Goal: Ask a question: Seek information or help from site administrators or community

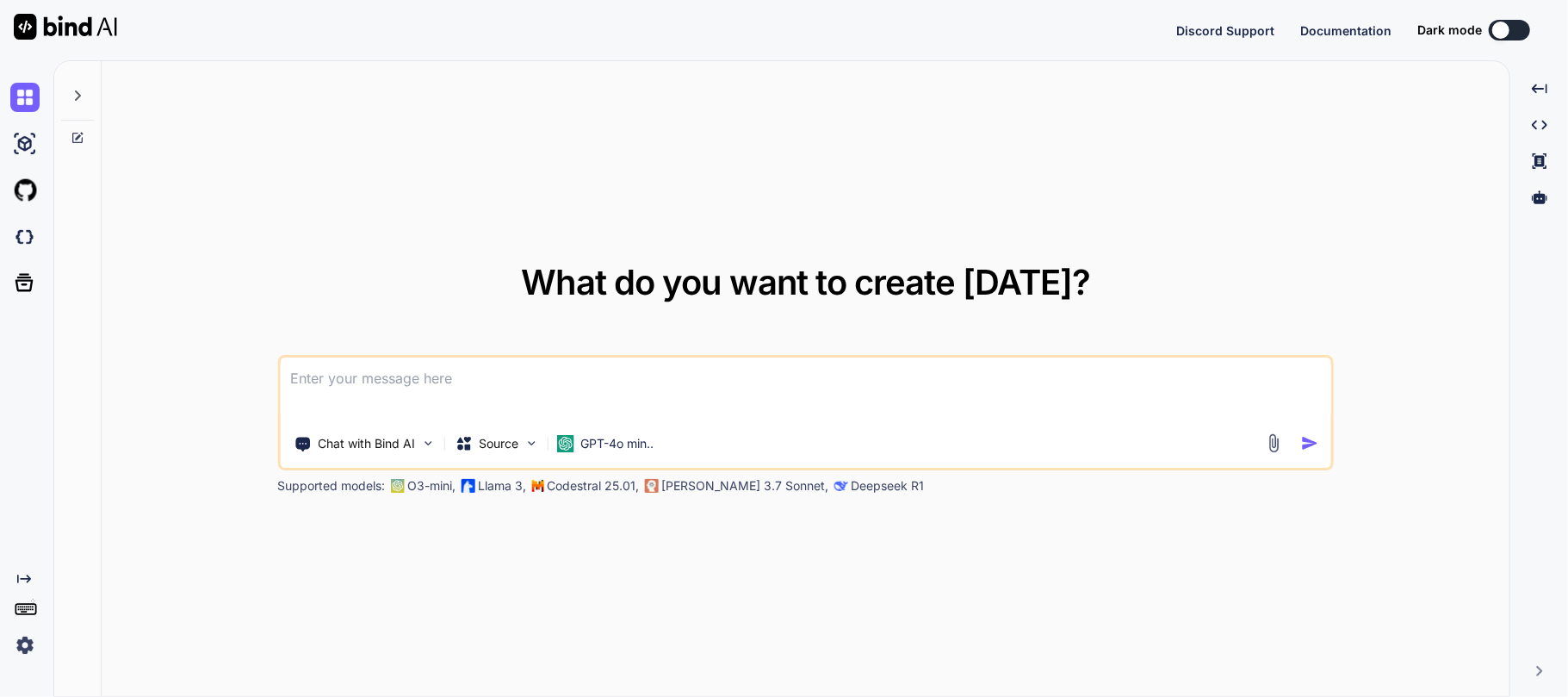
click at [627, 414] on textarea at bounding box center [805, 390] width 1051 height 64
click at [611, 436] on p "GPT-4o min.." at bounding box center [617, 443] width 73 height 17
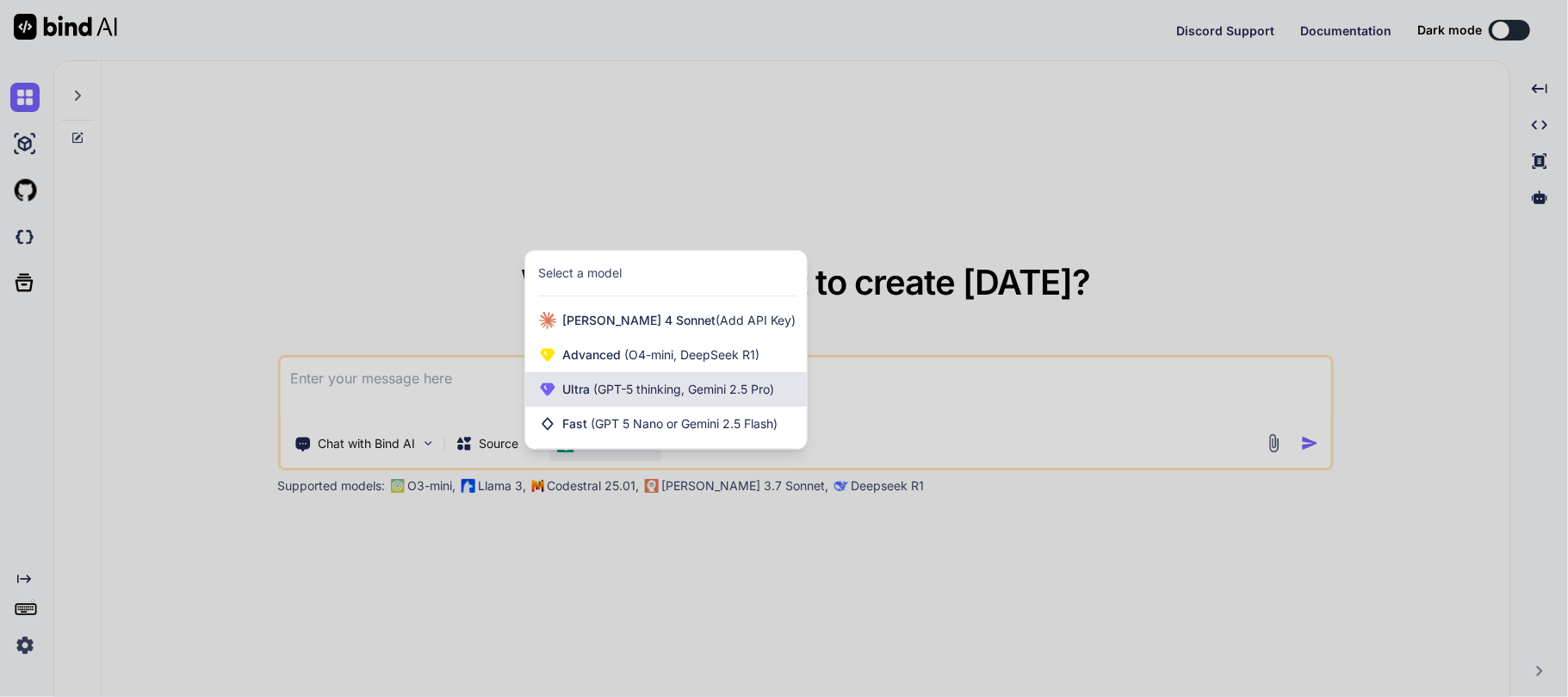
click at [732, 379] on div "Ultra (GPT-5 thinking, Gemini 2.5 Pro)" at bounding box center [666, 390] width 282 height 35
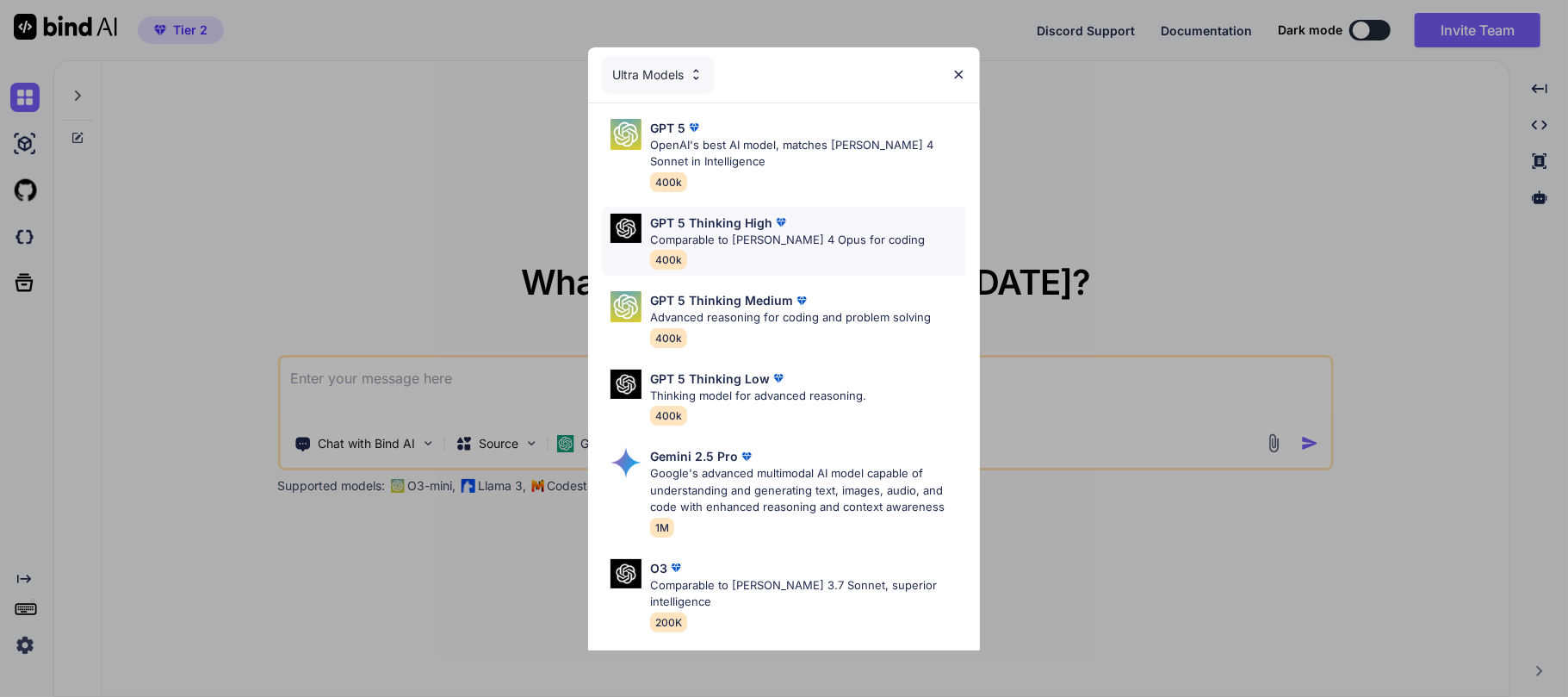
click at [777, 246] on p "Comparable to Claude 4 Opus for coding" at bounding box center [787, 240] width 275 height 17
type textarea "x"
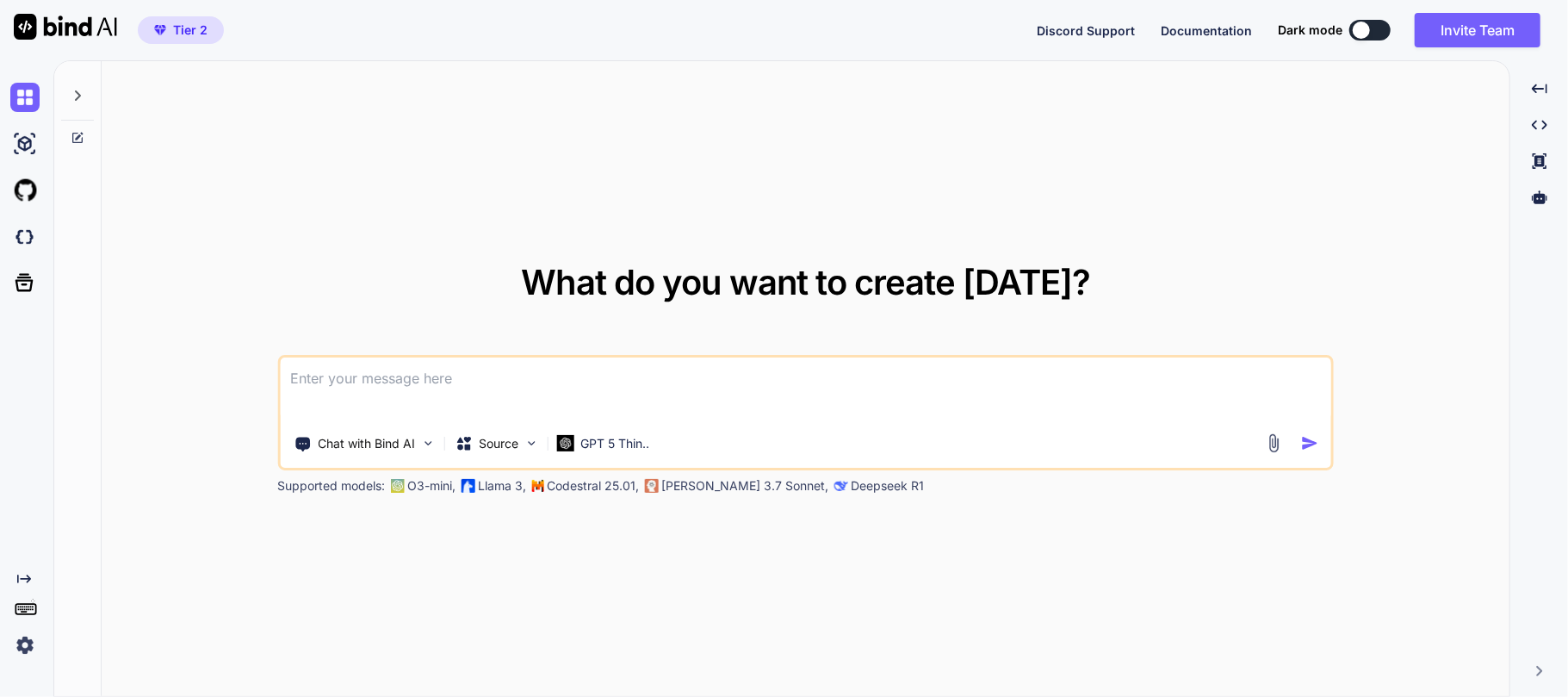
click at [331, 376] on textarea at bounding box center [805, 390] width 1051 height 64
type textarea "G"
type textarea "x"
type textarea "Gi"
type textarea "x"
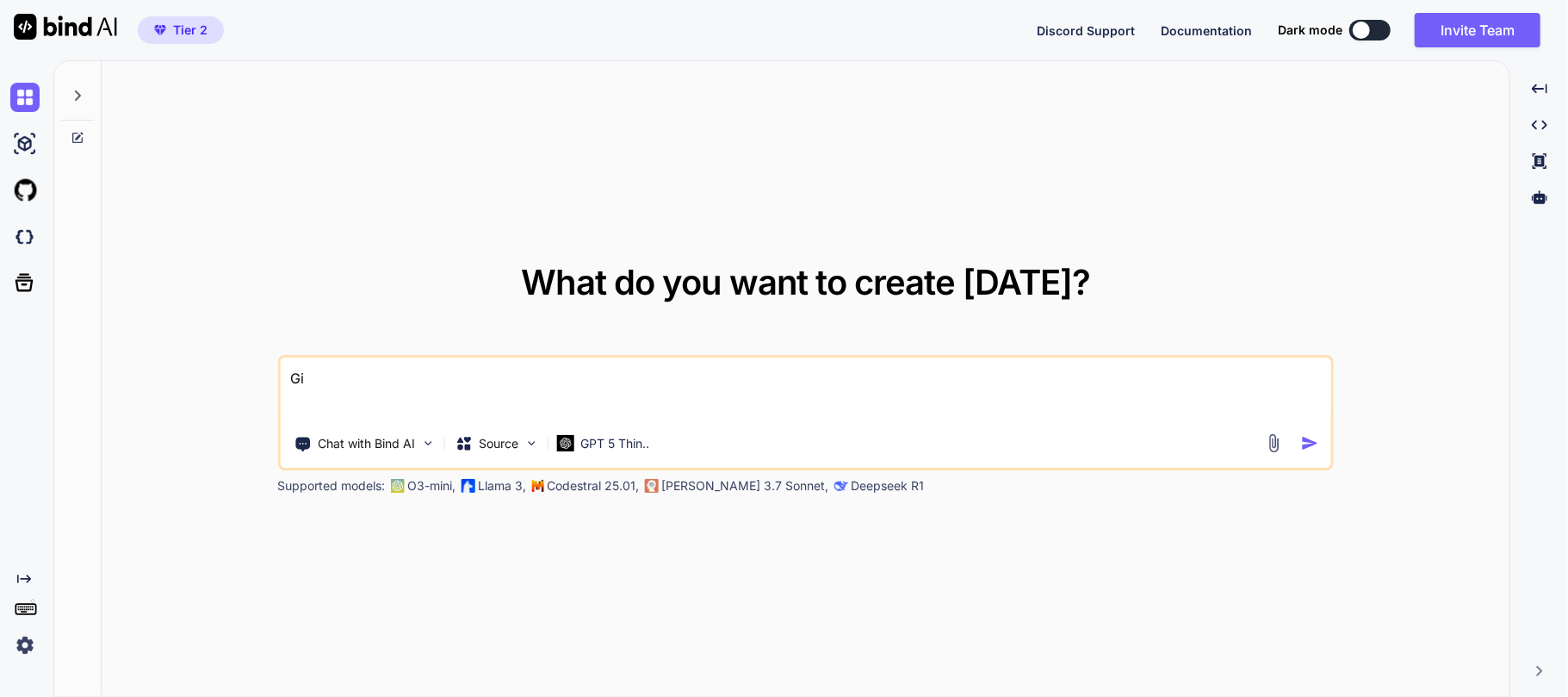
type textarea "Giv"
type textarea "x"
type textarea "Give"
type textarea "x"
type textarea "Give"
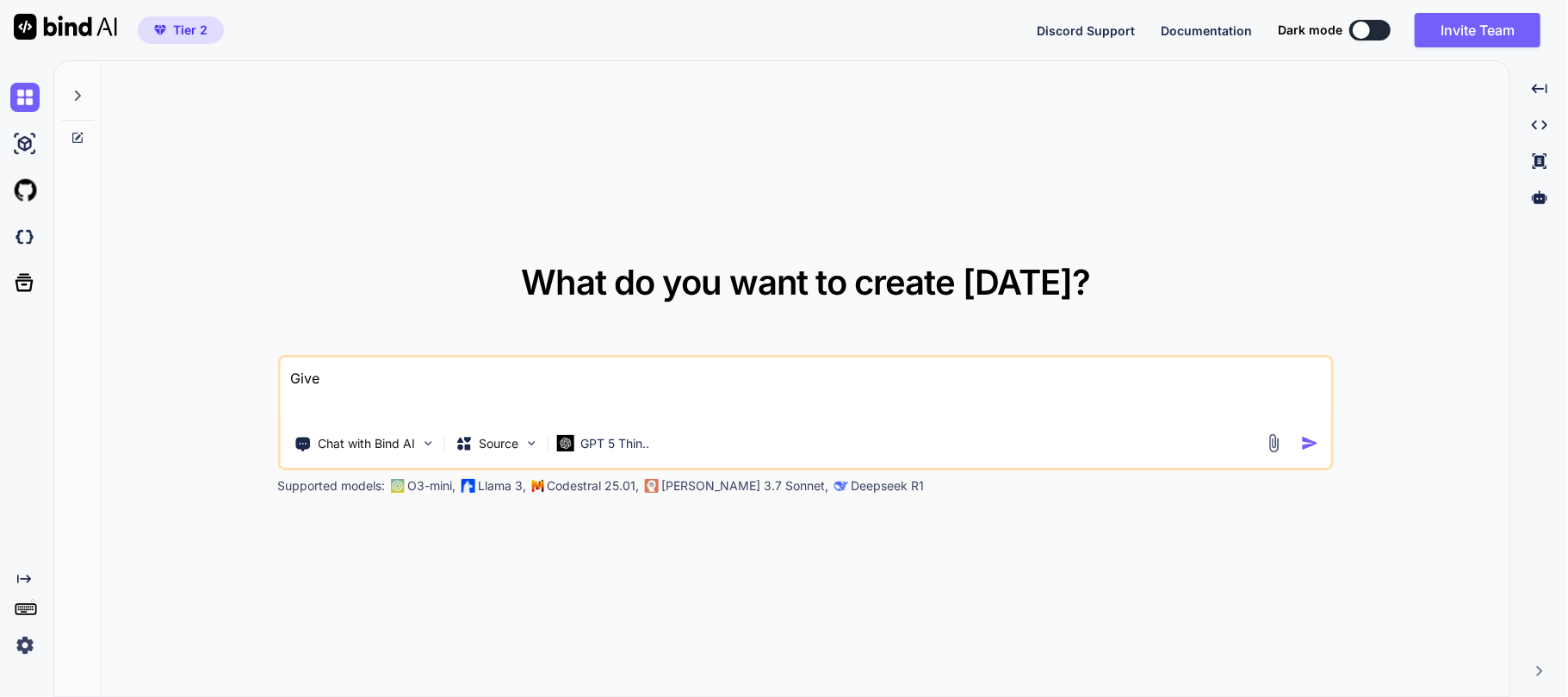
type textarea "x"
type textarea "Give m"
type textarea "x"
type textarea "Give ma"
type textarea "x"
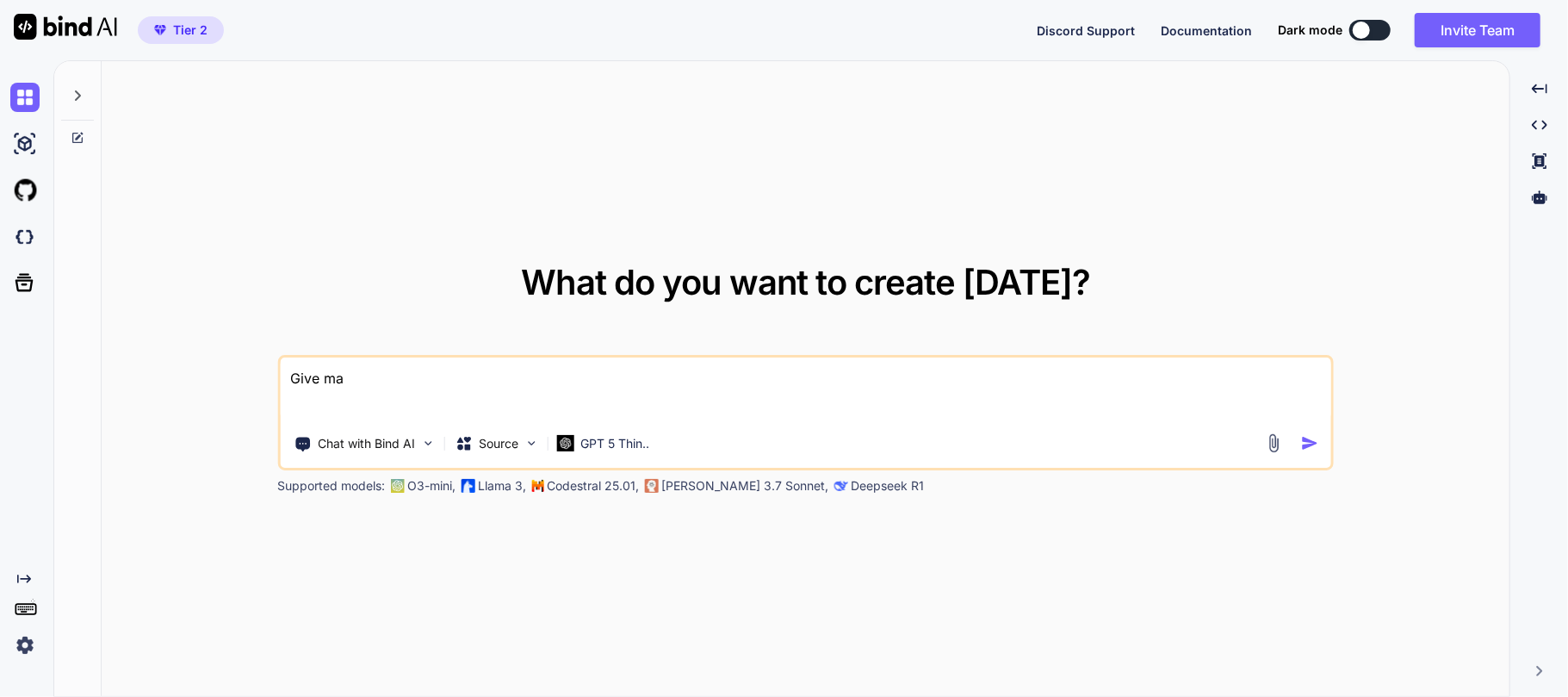
type textarea "Give ma"
type textarea "x"
type textarea "Give ma a"
type textarea "x"
type textarea "Give ma a"
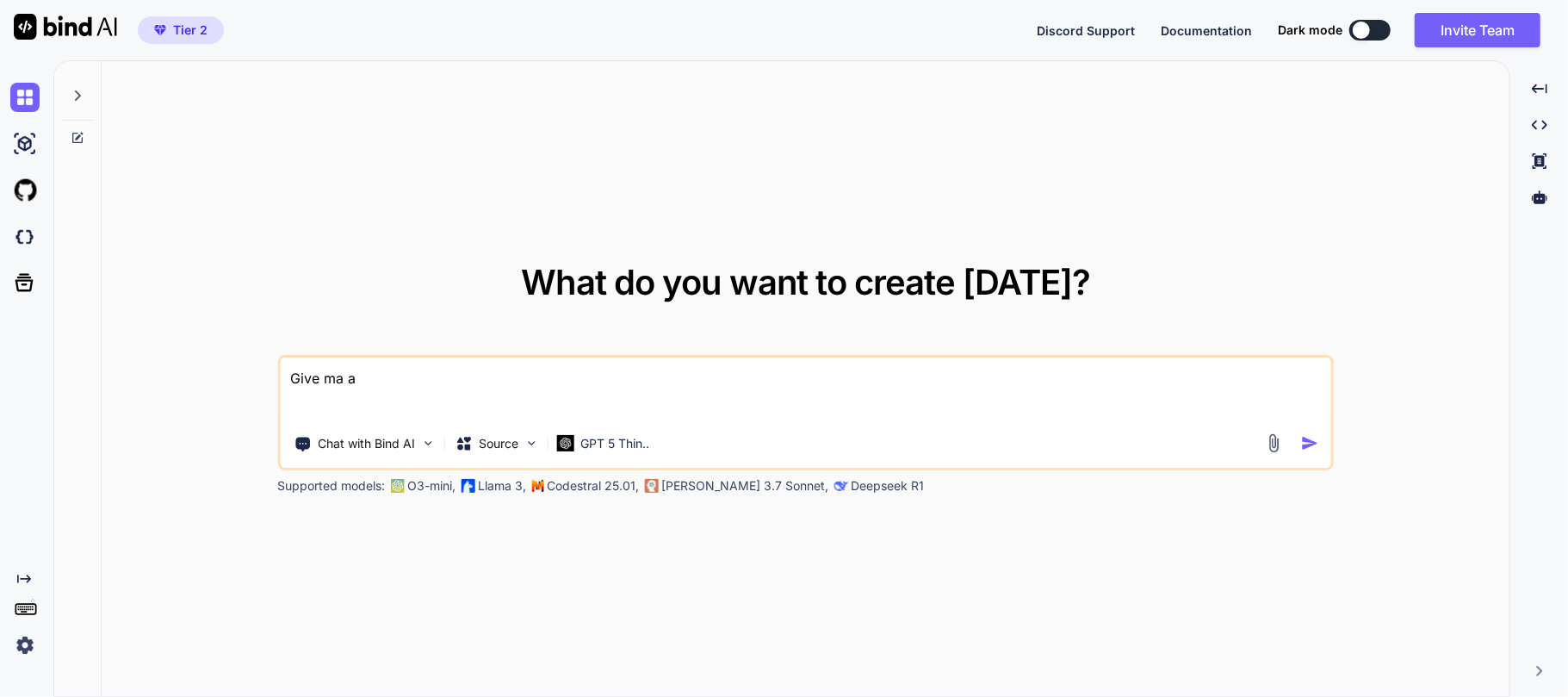
type textarea "x"
type textarea "Give ma a"
type textarea "x"
type textarea "Give ma"
type textarea "x"
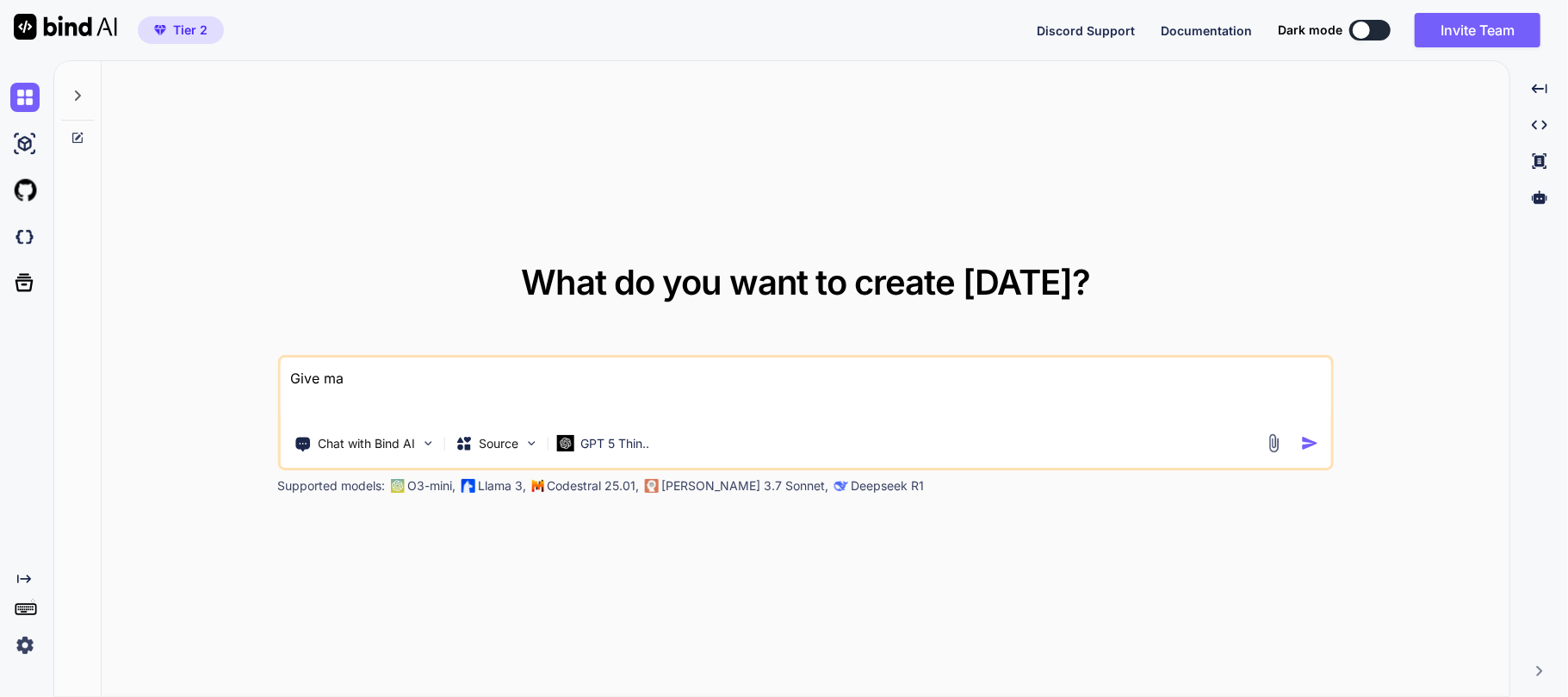
type textarea "Give ma"
type textarea "x"
type textarea "Give mae"
type textarea "x"
type textarea "Give mae"
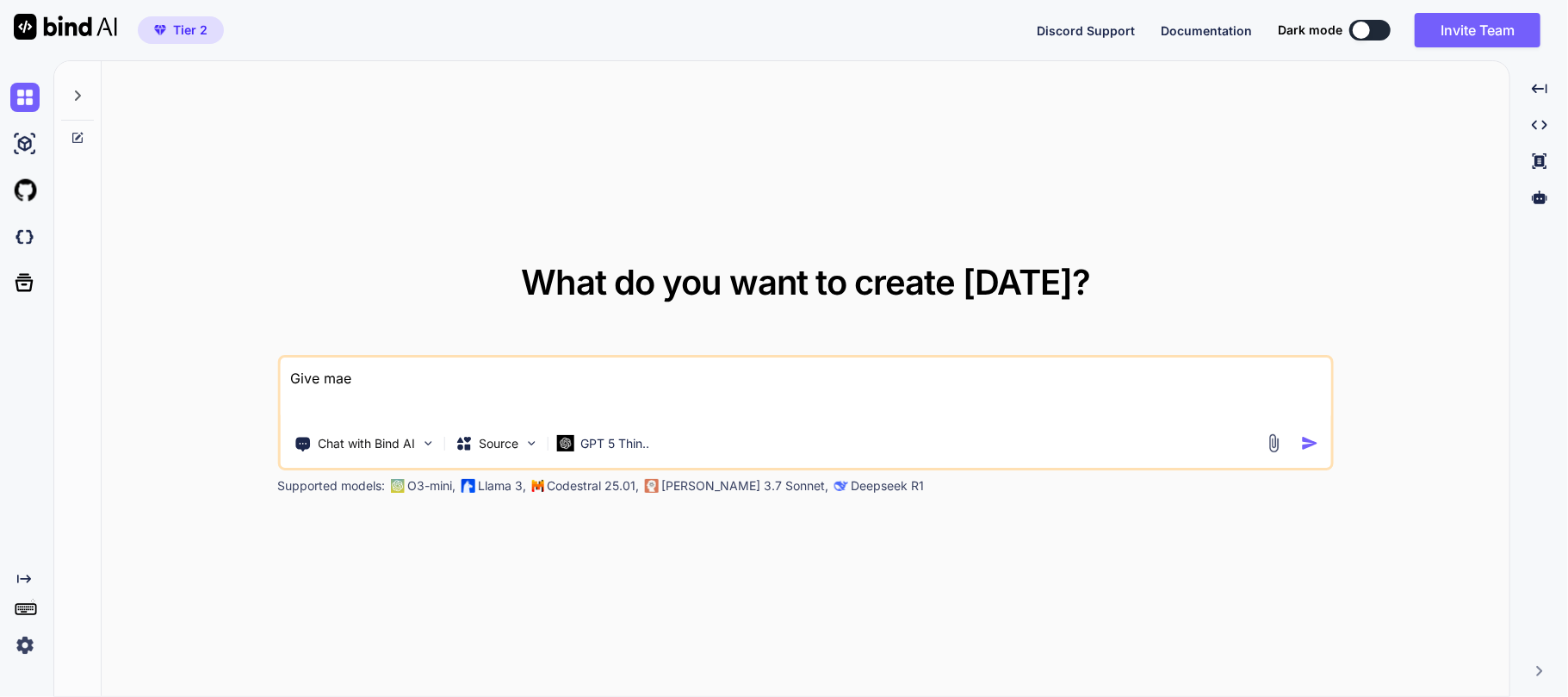
type textarea "x"
type textarea "Give mae"
type textarea "x"
type textarea "Give ma"
type textarea "x"
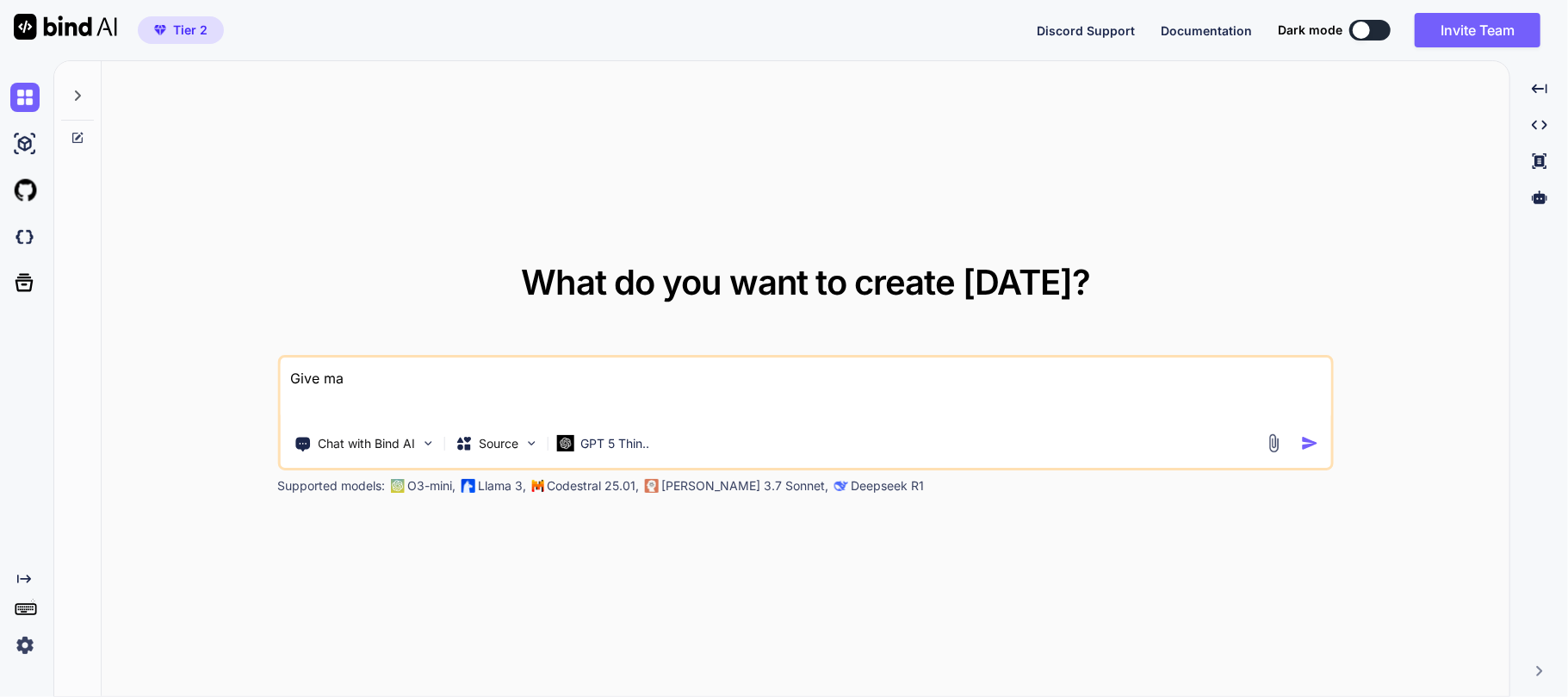
type textarea "Give m"
type textarea "x"
type textarea "Give me"
type textarea "x"
type textarea "Give m"
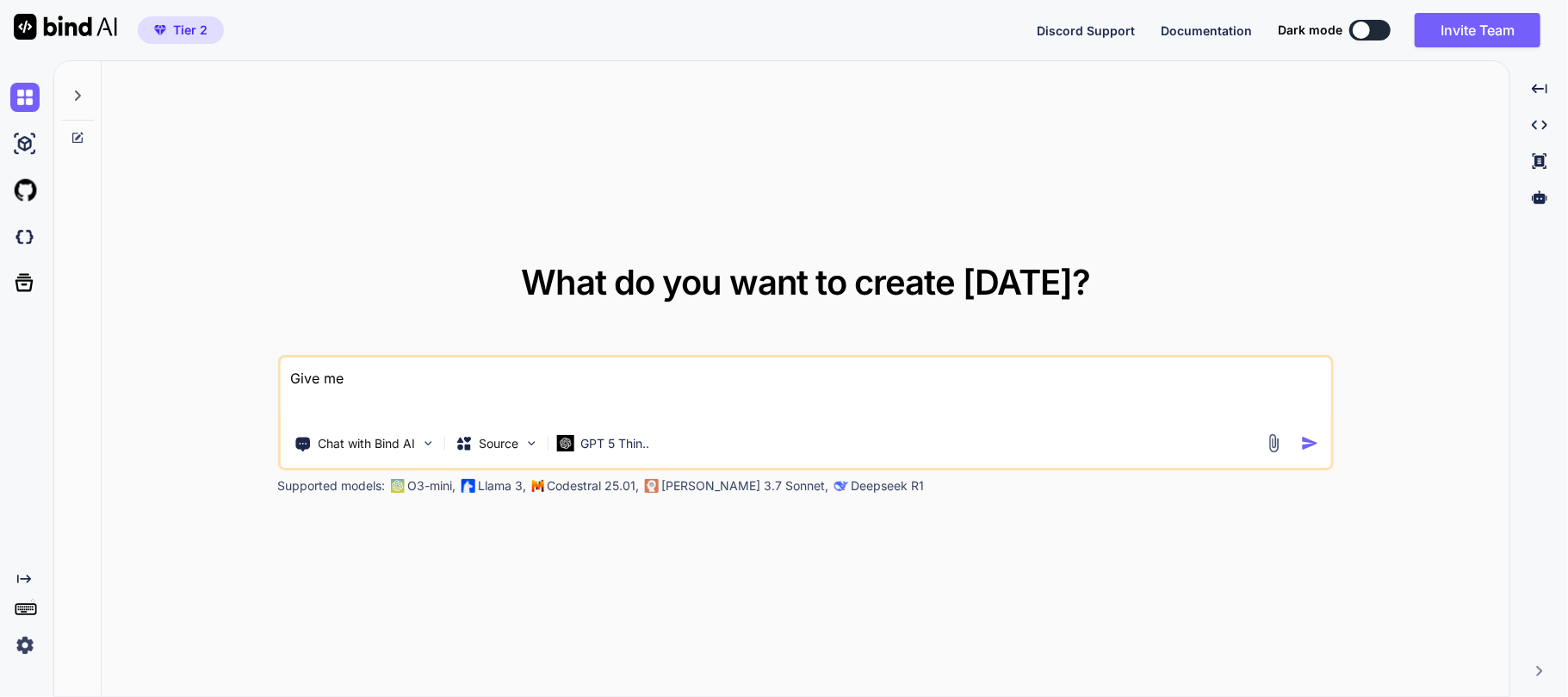
type textarea "x"
type textarea "Give"
type textarea "x"
type textarea "Give"
type textarea "x"
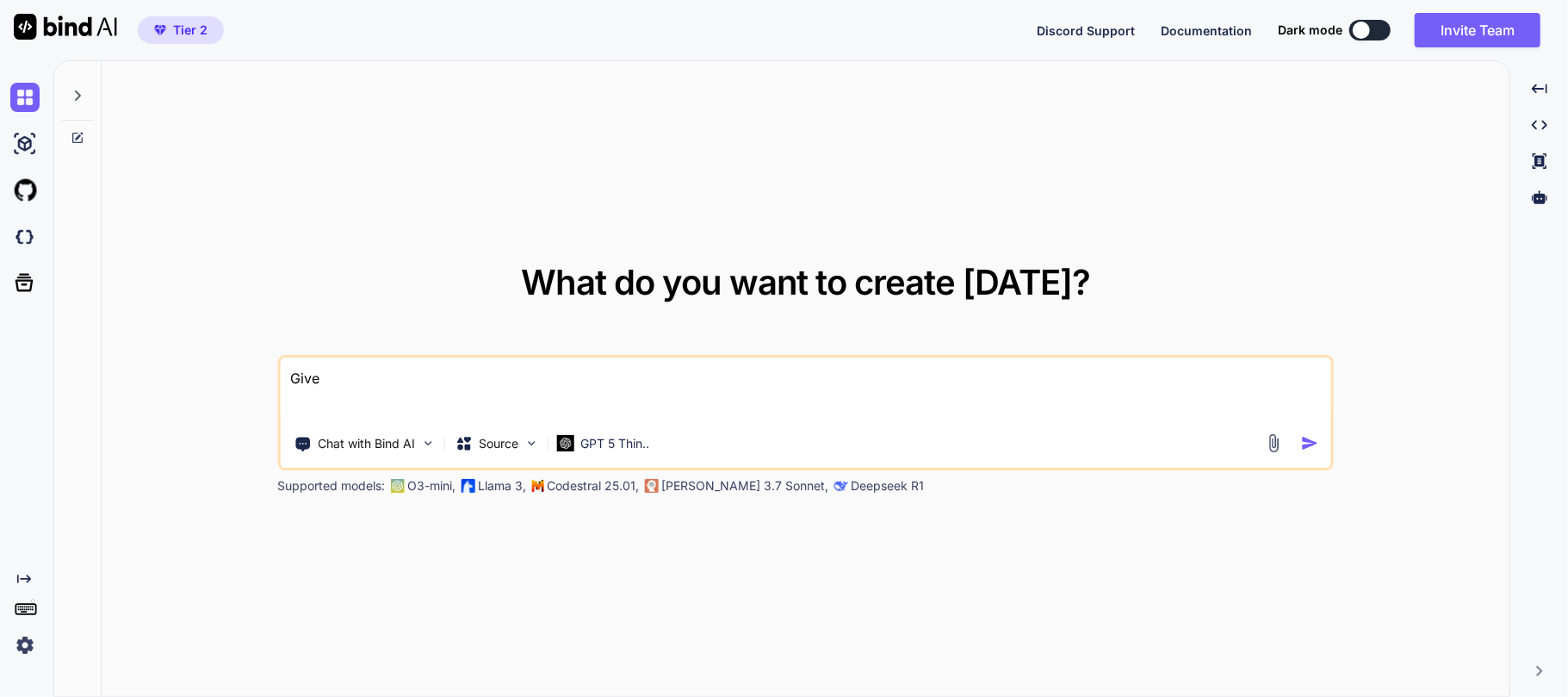
type textarea "Giv"
type textarea "x"
type textarea "Gi"
type textarea "x"
type textarea "G"
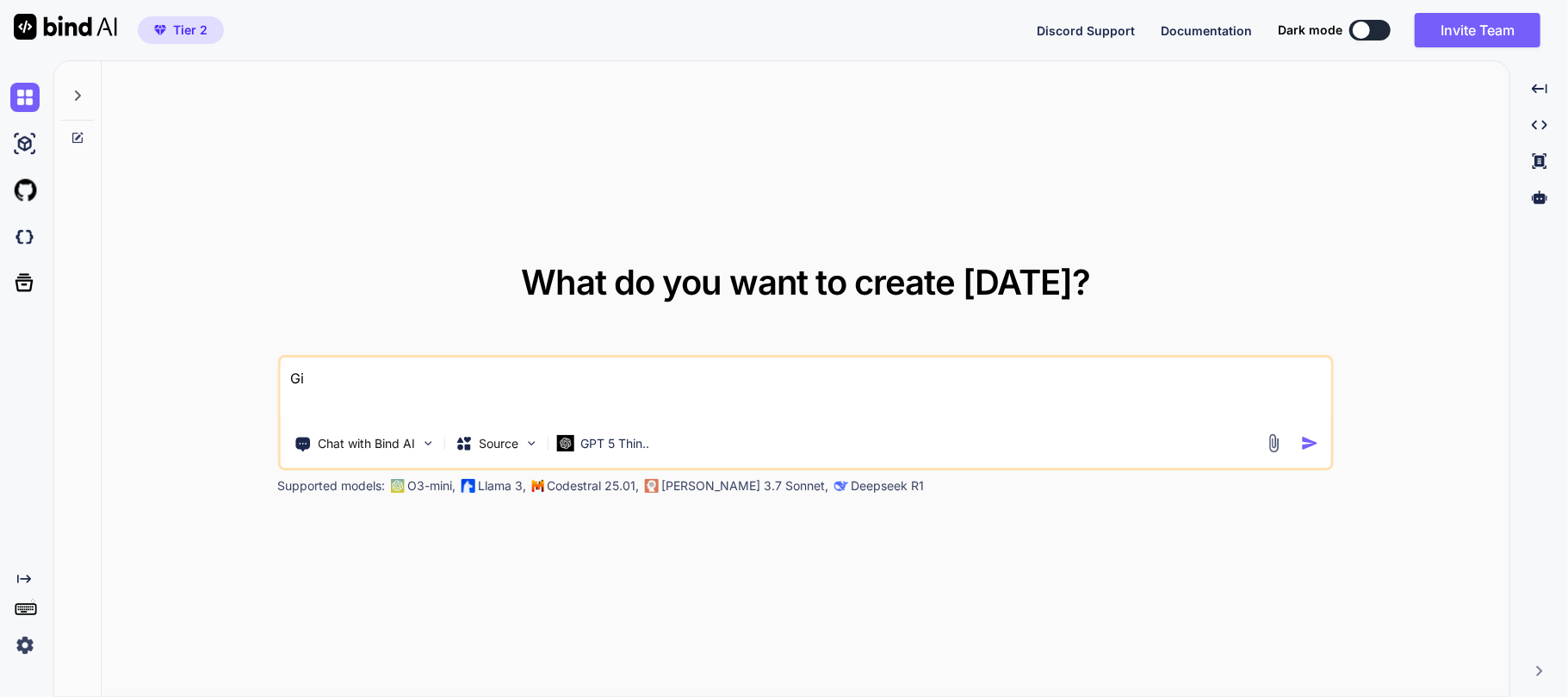
type textarea "x"
type textarea "H"
type textarea "x"
type textarea "He"
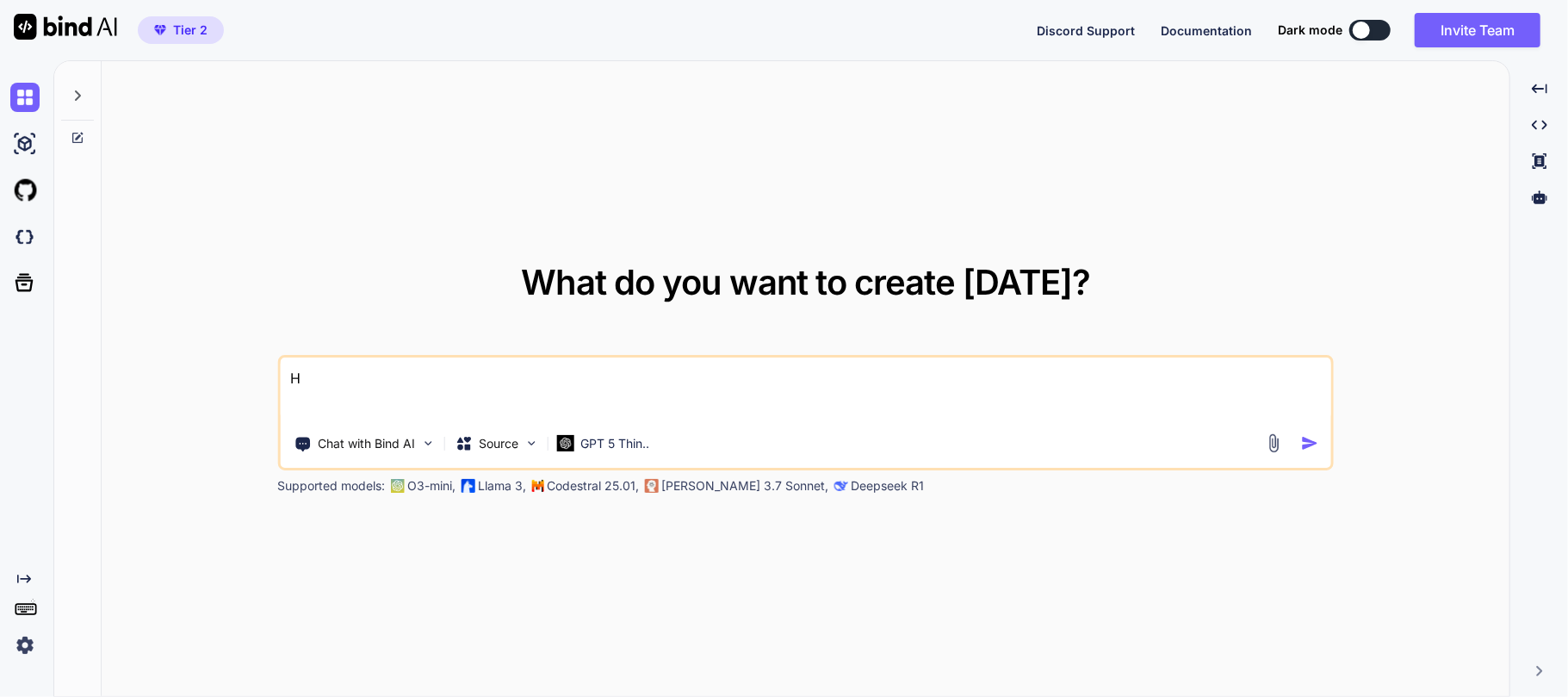
type textarea "x"
type textarea "Hel"
type textarea "x"
type textarea "Help"
type textarea "x"
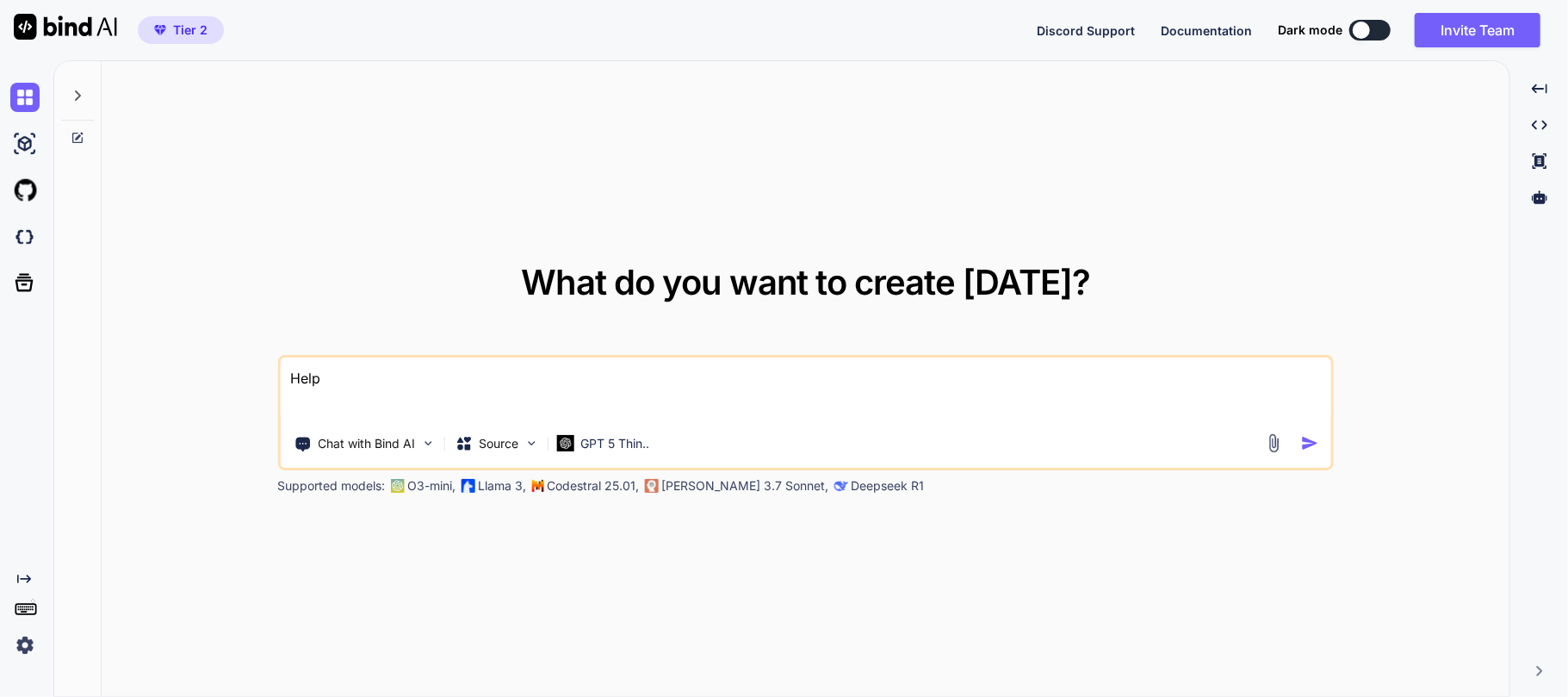
type textarea "Help"
type textarea "x"
type textarea "Help m"
type textarea "x"
type textarea "Help me"
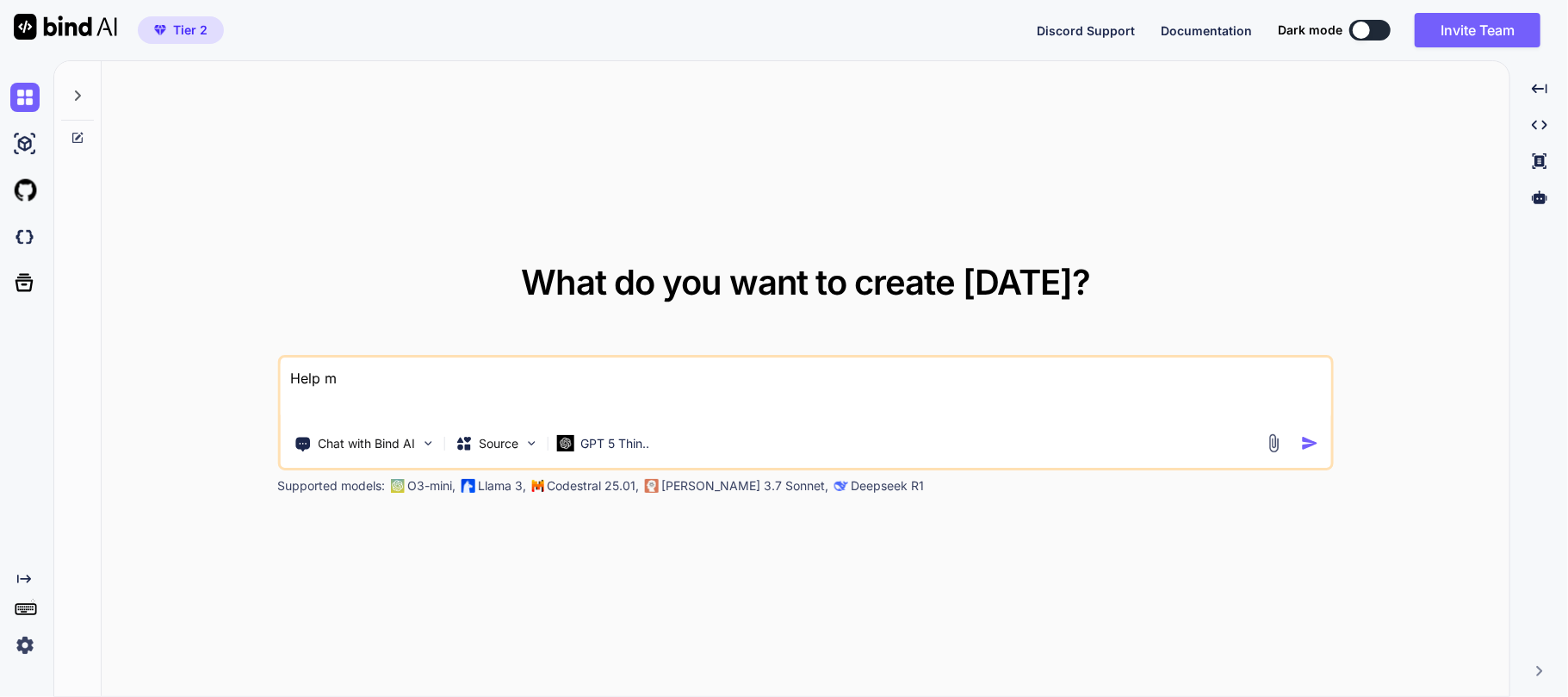
type textarea "x"
type textarea "Help me"
type textarea "x"
type textarea "Help me t"
type textarea "x"
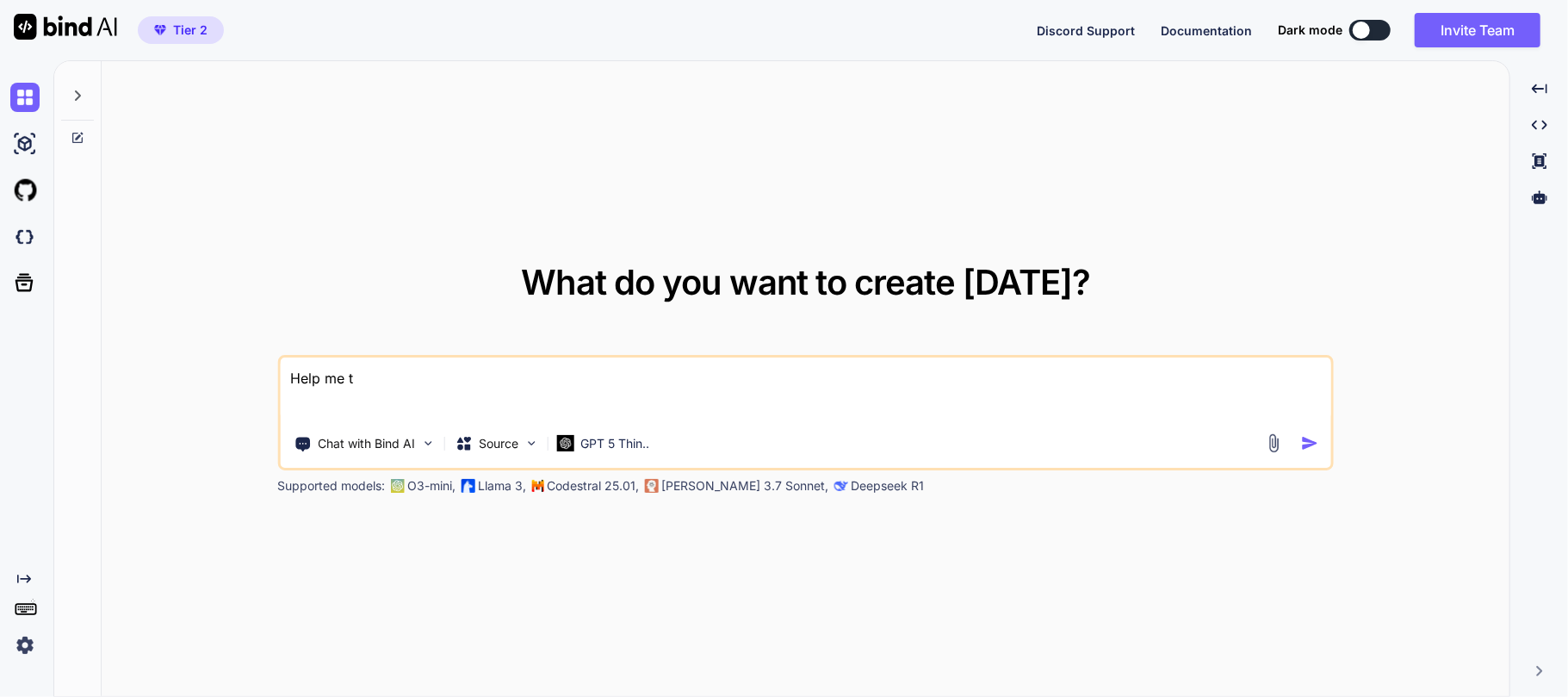
type textarea "Help me to"
type textarea "x"
type textarea "Help me to"
type textarea "x"
type textarea "Help me to w"
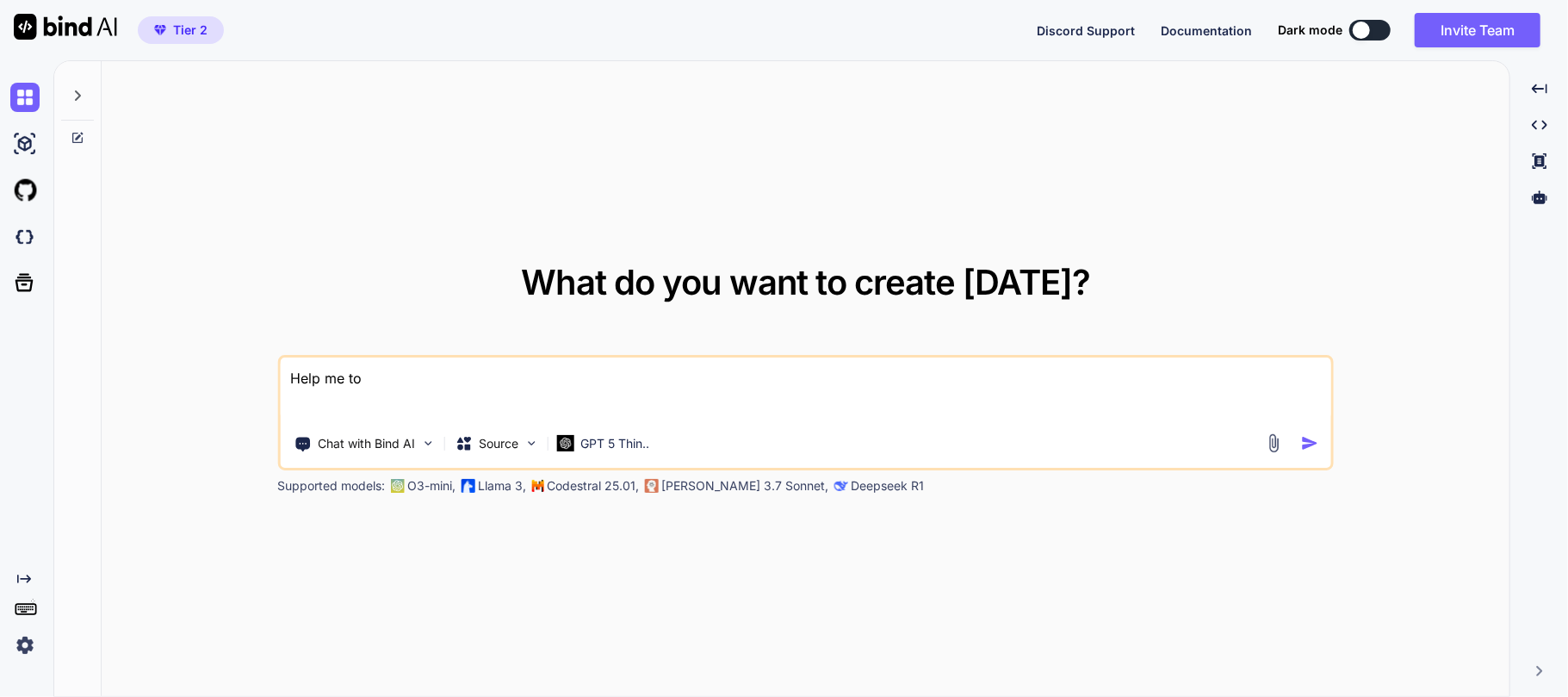
type textarea "x"
type textarea "Help me to wr"
type textarea "x"
type textarea "Help me to wroi"
type textarea "x"
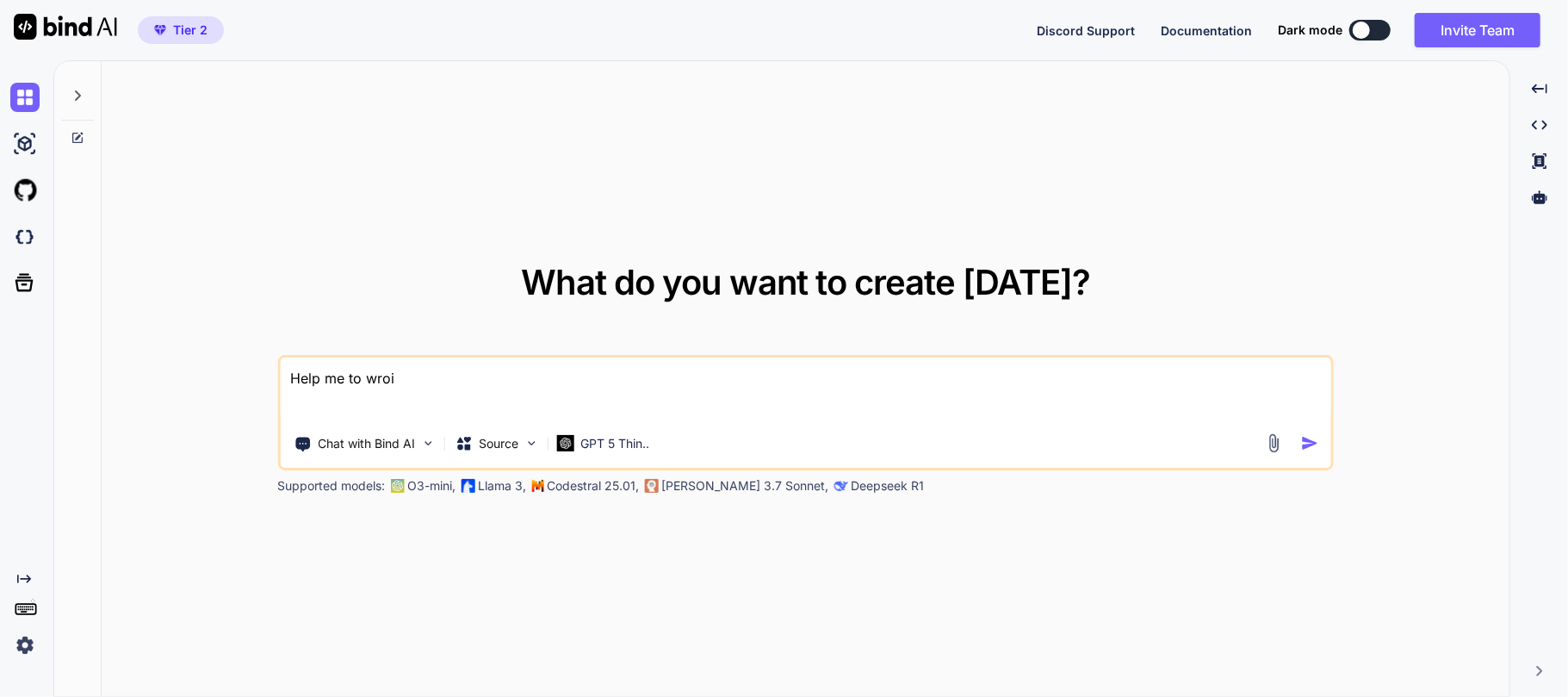
type textarea "Help me to wroit"
type textarea "x"
type textarea "Help me to wroite"
type textarea "x"
type textarea "Help me to wroite"
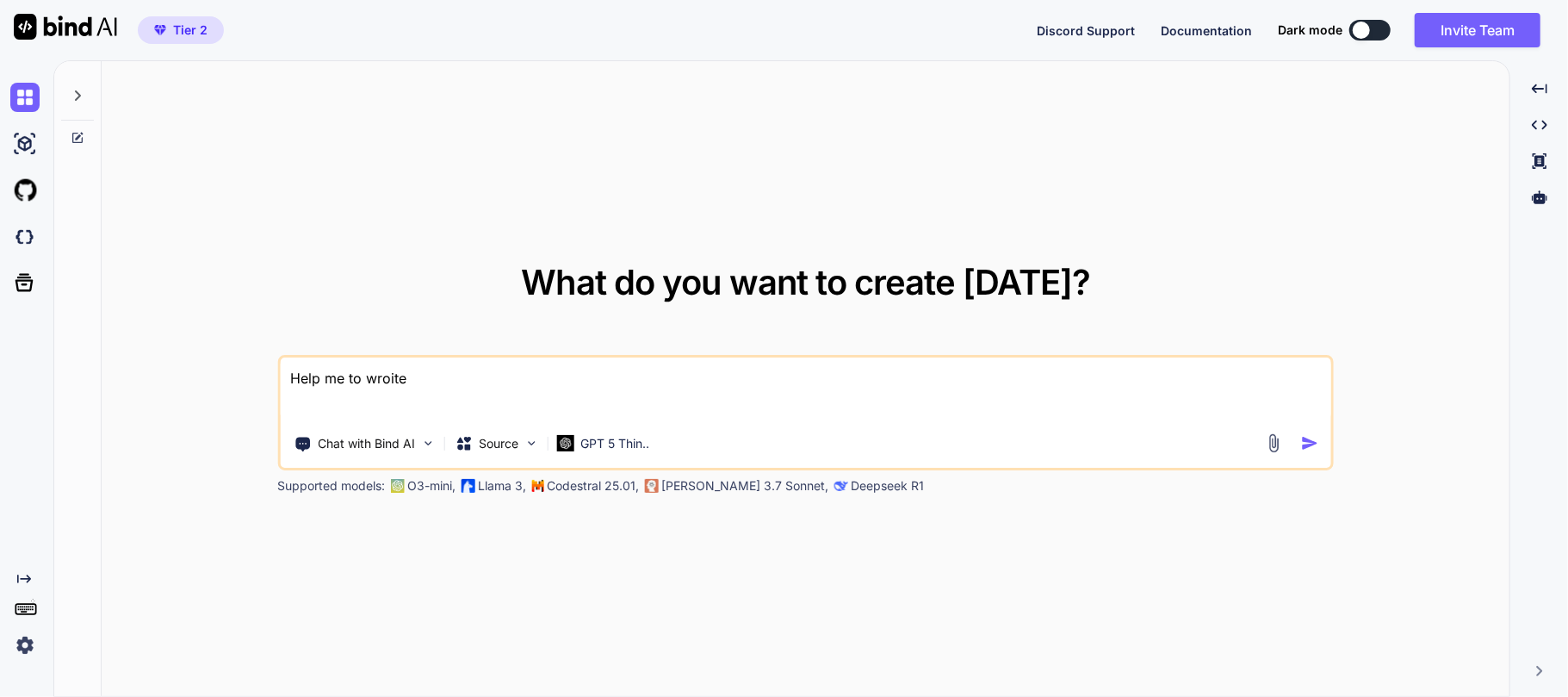
type textarea "x"
type textarea "Help me to wroite"
type textarea "x"
type textarea "Help me to wroit"
type textarea "x"
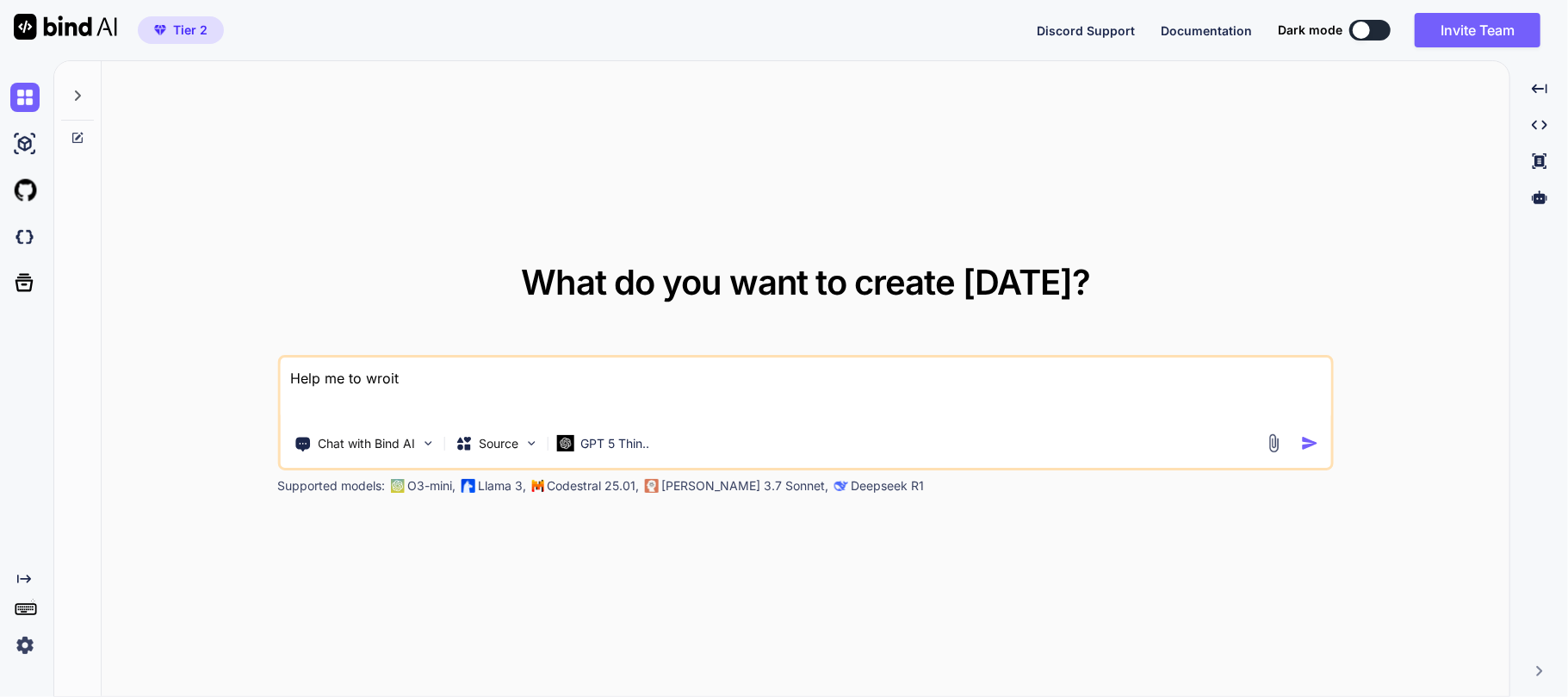
type textarea "Help me to wroi"
type textarea "x"
type textarea "Help me to wro"
type textarea "x"
type textarea "Help me to wr"
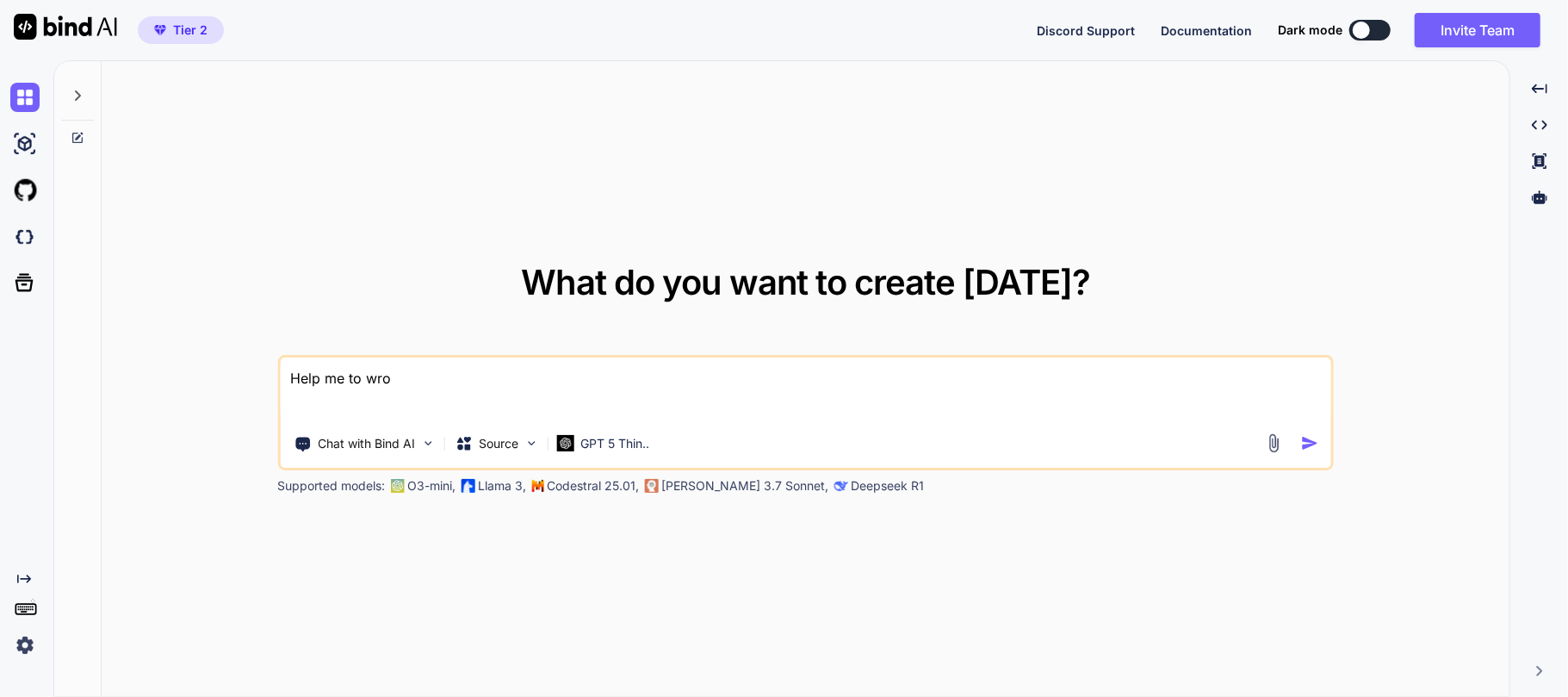
type textarea "x"
type textarea "Help me to wri"
type textarea "x"
type textarea "Help me to writ"
type textarea "x"
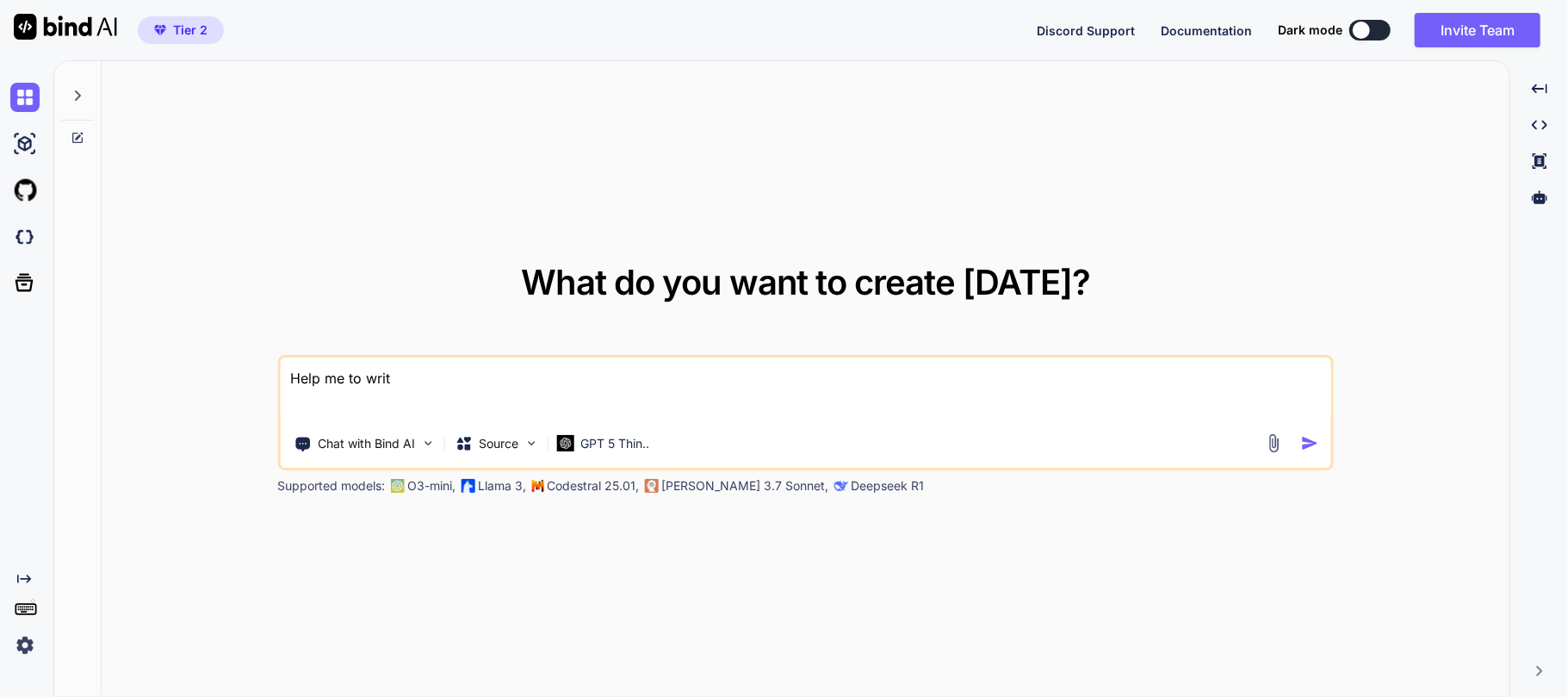
type textarea "Help me to write"
type textarea "x"
type textarea "Help me to write"
type textarea "x"
type textarea "Help me to write a"
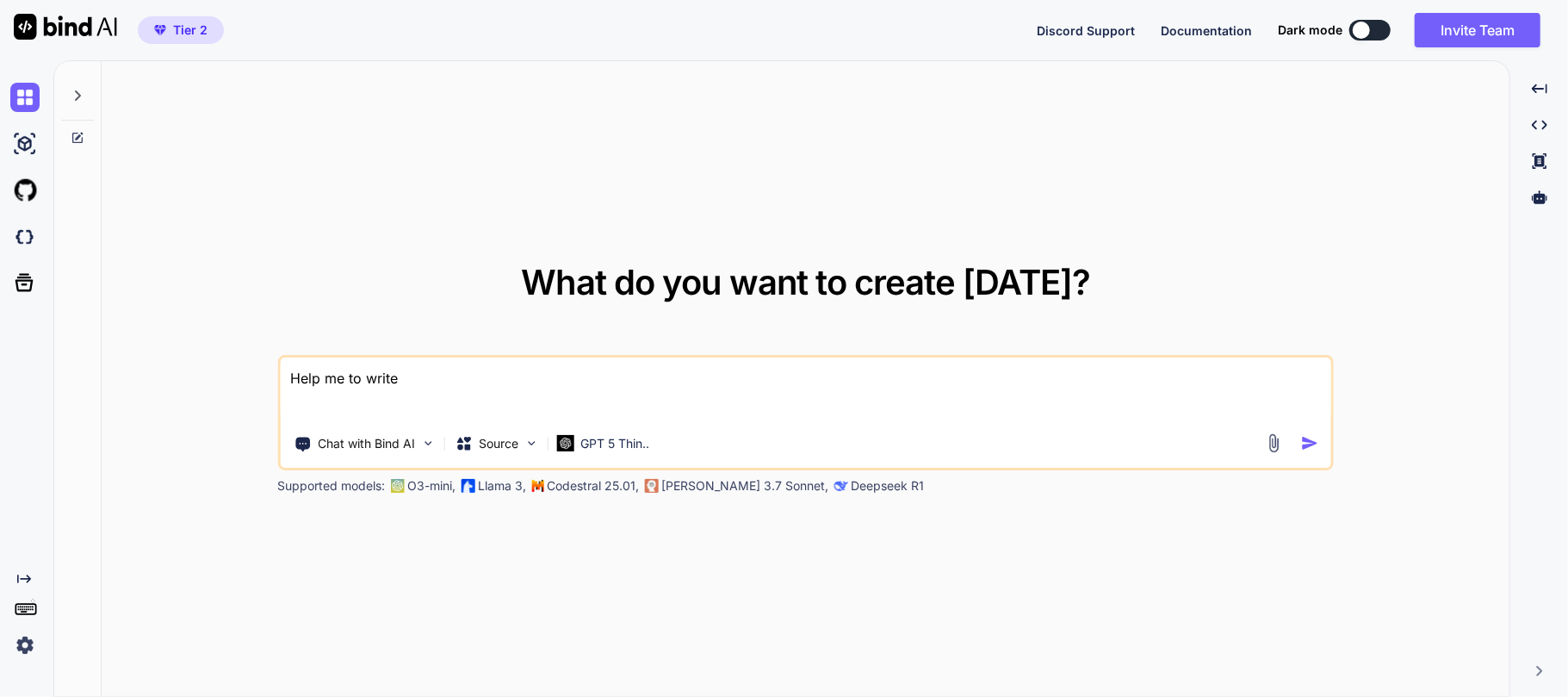
type textarea "x"
type textarea "Help me to write a"
type textarea "x"
type textarea "Help me to write a [p"
type textarea "x"
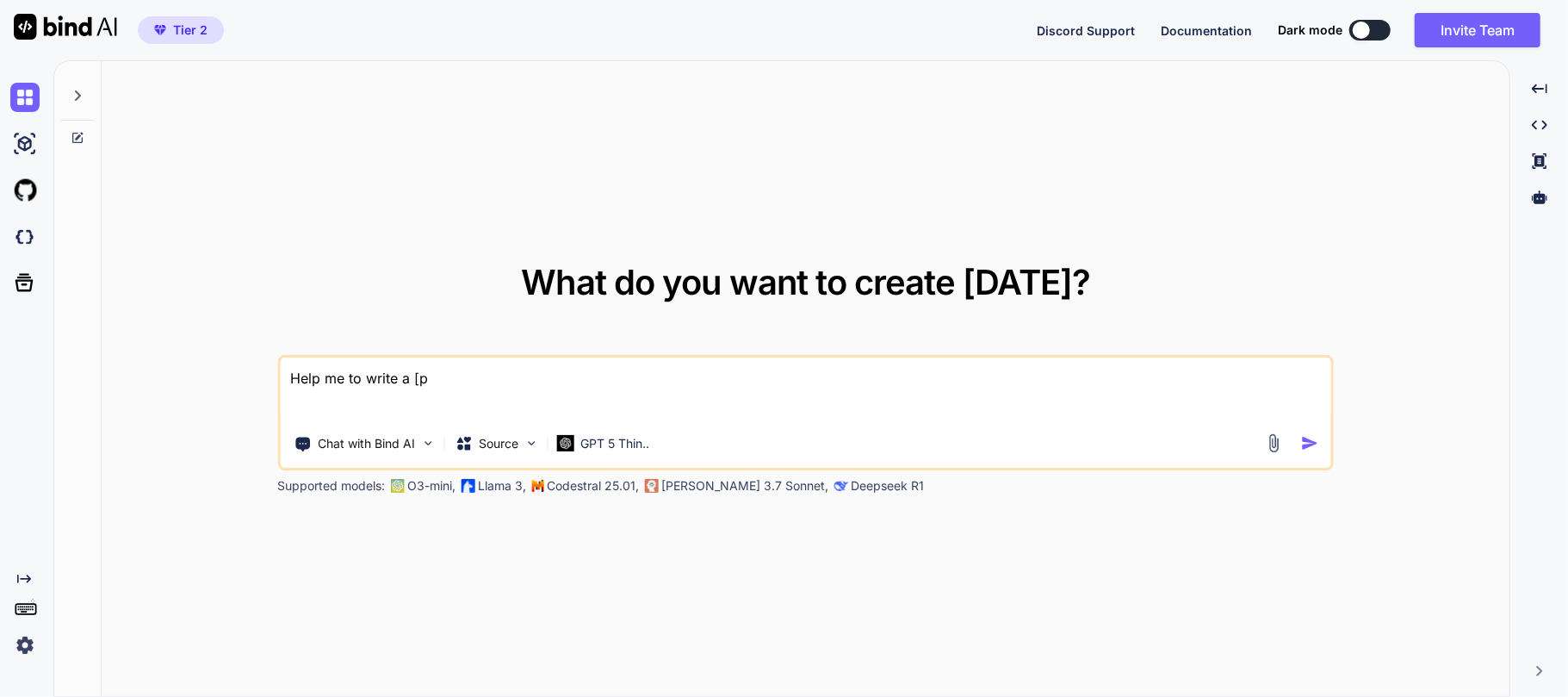
type textarea "Help me to write a [pr"
type textarea "x"
type textarea "Help me to write a [pro"
type textarea "x"
type textarea "Help me to write a [pr"
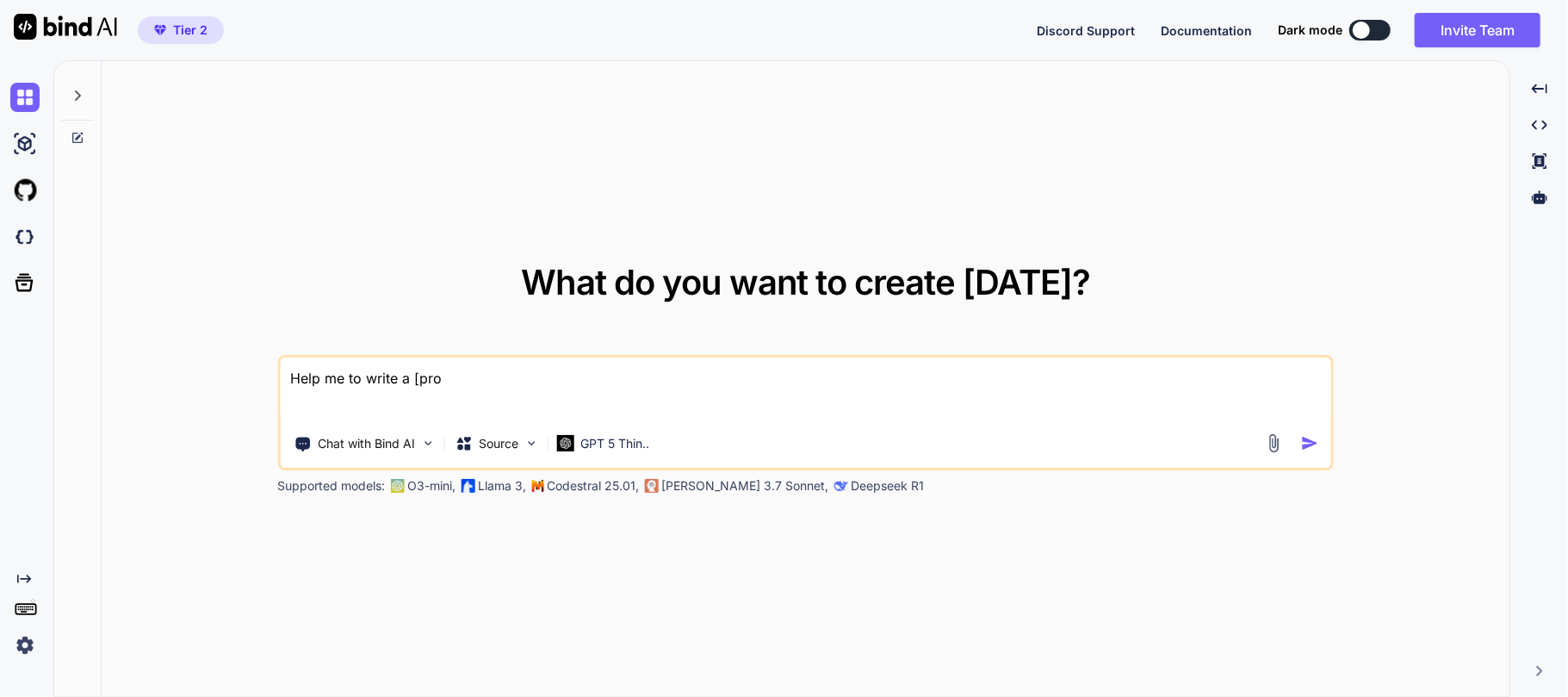
type textarea "x"
type textarea "Help me to write a [p"
type textarea "x"
type textarea "Help me to write a ["
type textarea "x"
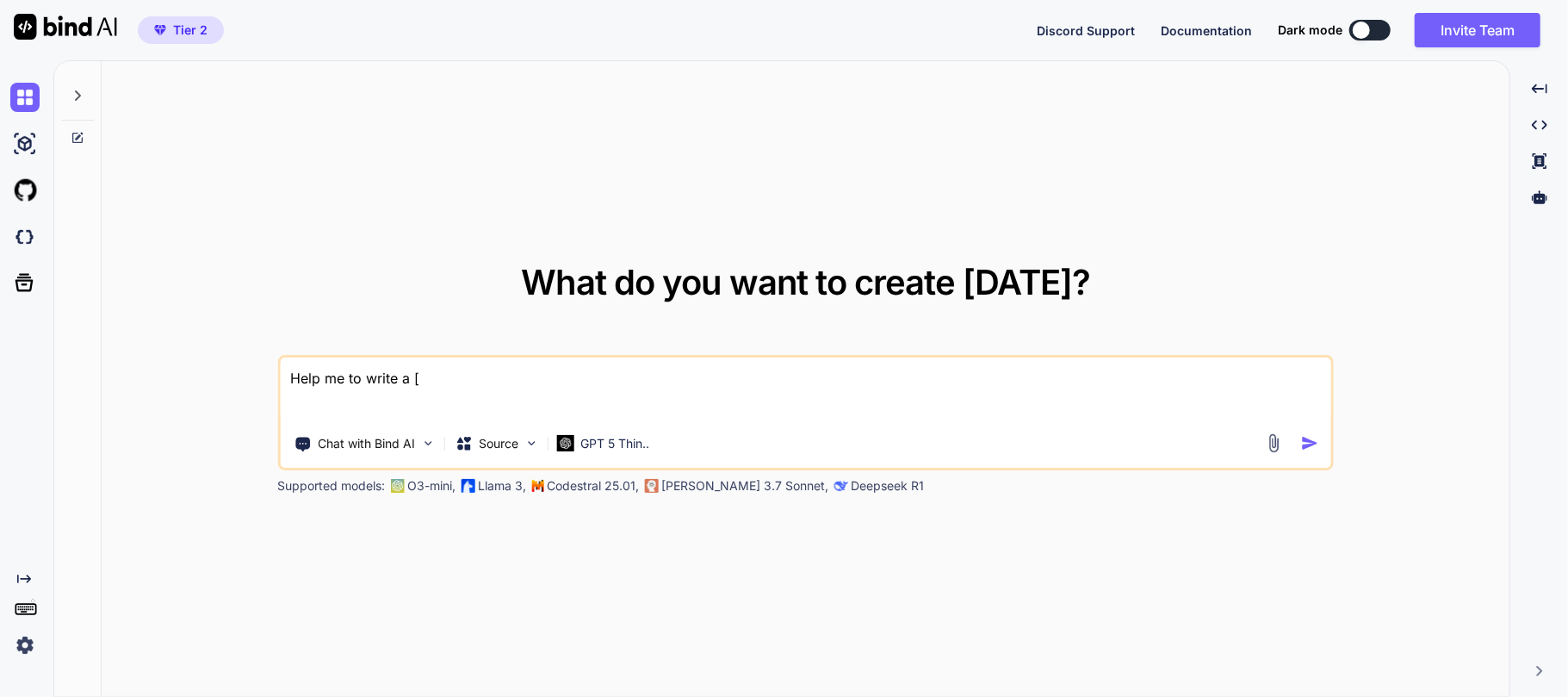
type textarea "Help me to write a"
type textarea "x"
type textarea "Help me to write a p"
type textarea "x"
type textarea "Help me to write a pr"
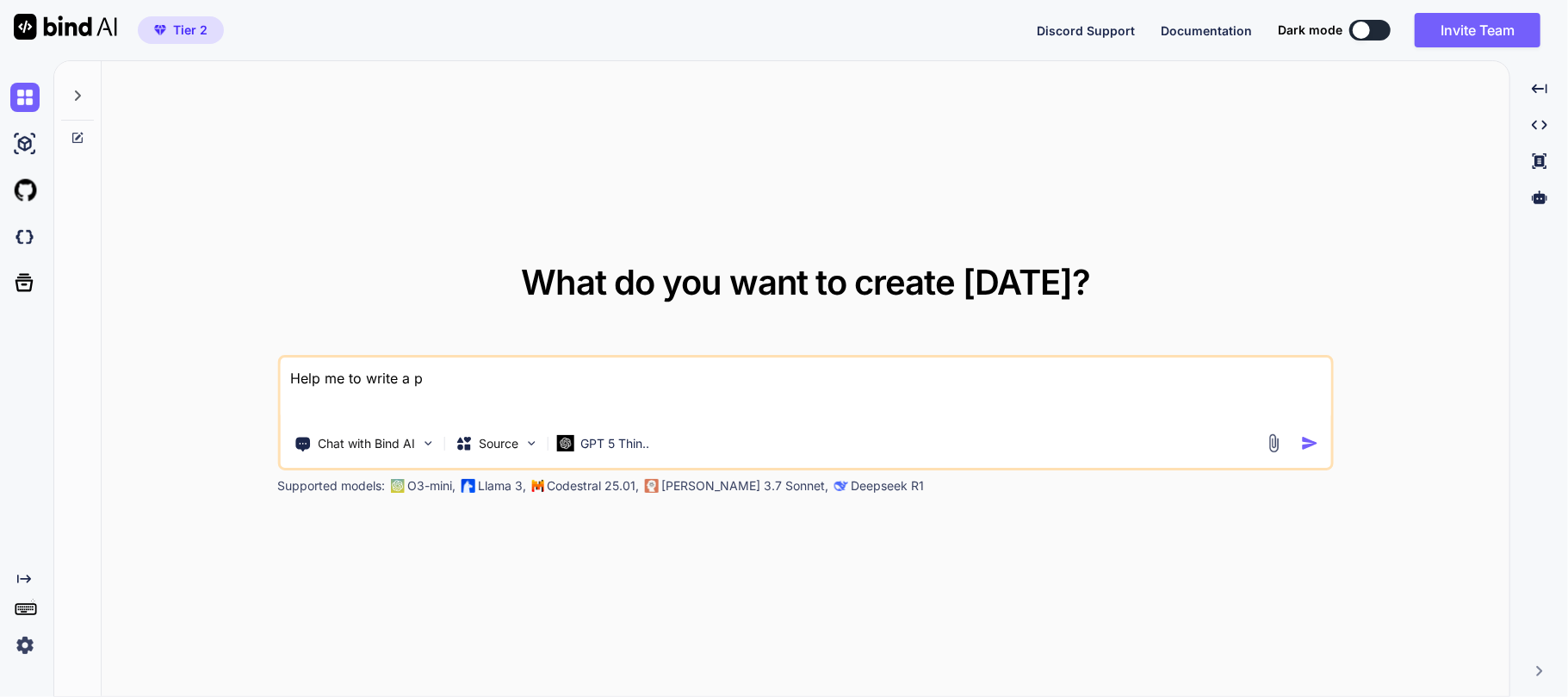
type textarea "x"
type textarea "Help me to write a pro"
type textarea "x"
type textarea "Help me to write a prom"
type textarea "x"
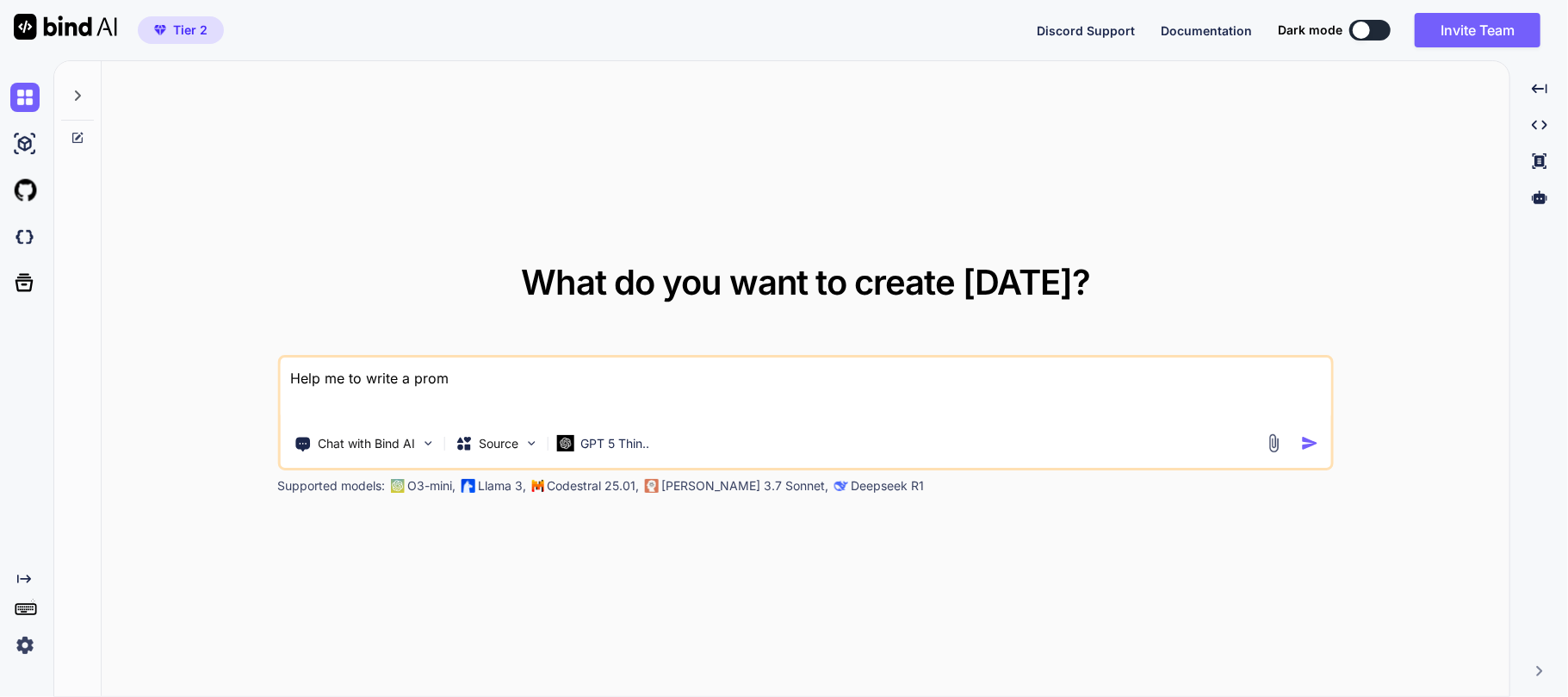
type textarea "Help me to write a promp"
type textarea "x"
type textarea "Help me to write a prompt"
type textarea "x"
type textarea "Help me to write a prompt"
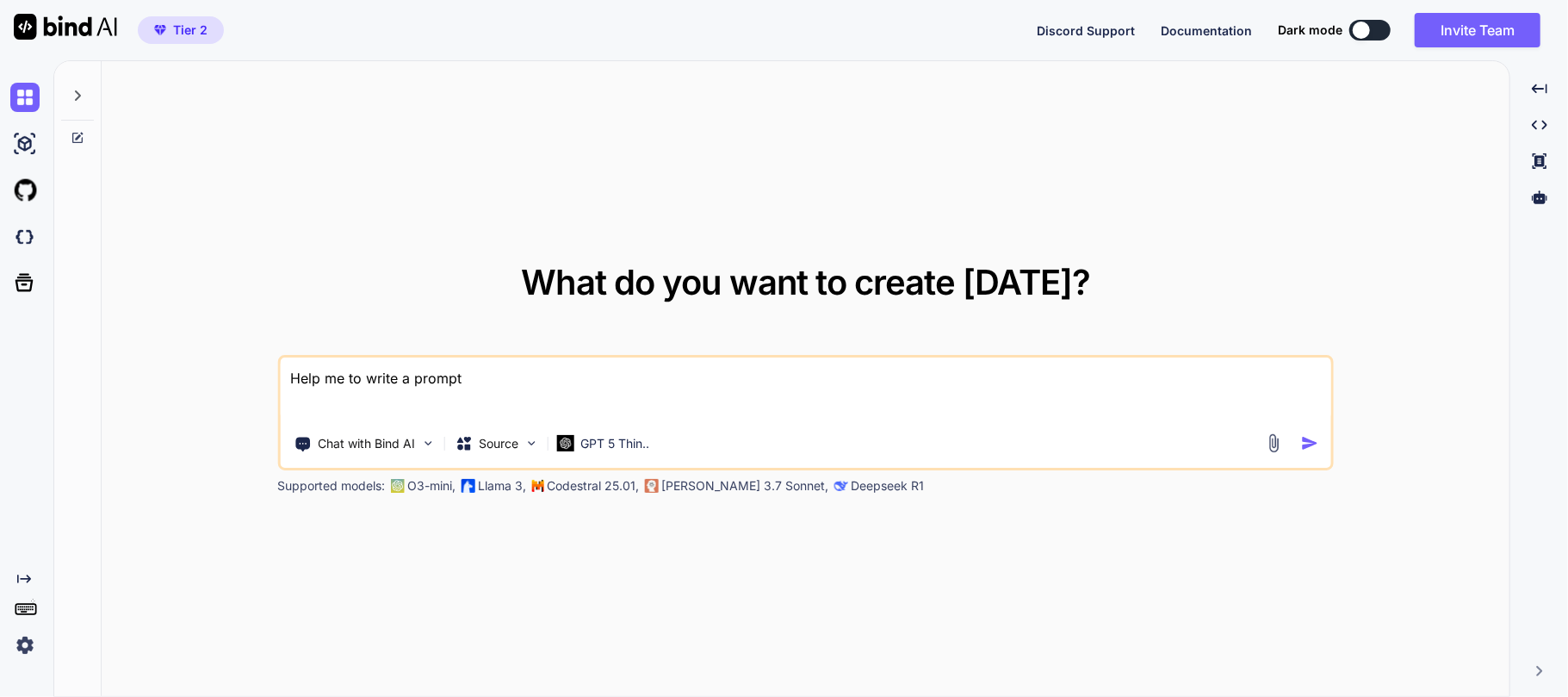
type textarea "x"
type textarea "Help me to write a prompt t"
type textarea "x"
type textarea "Help me to write a prompt to"
type textarea "x"
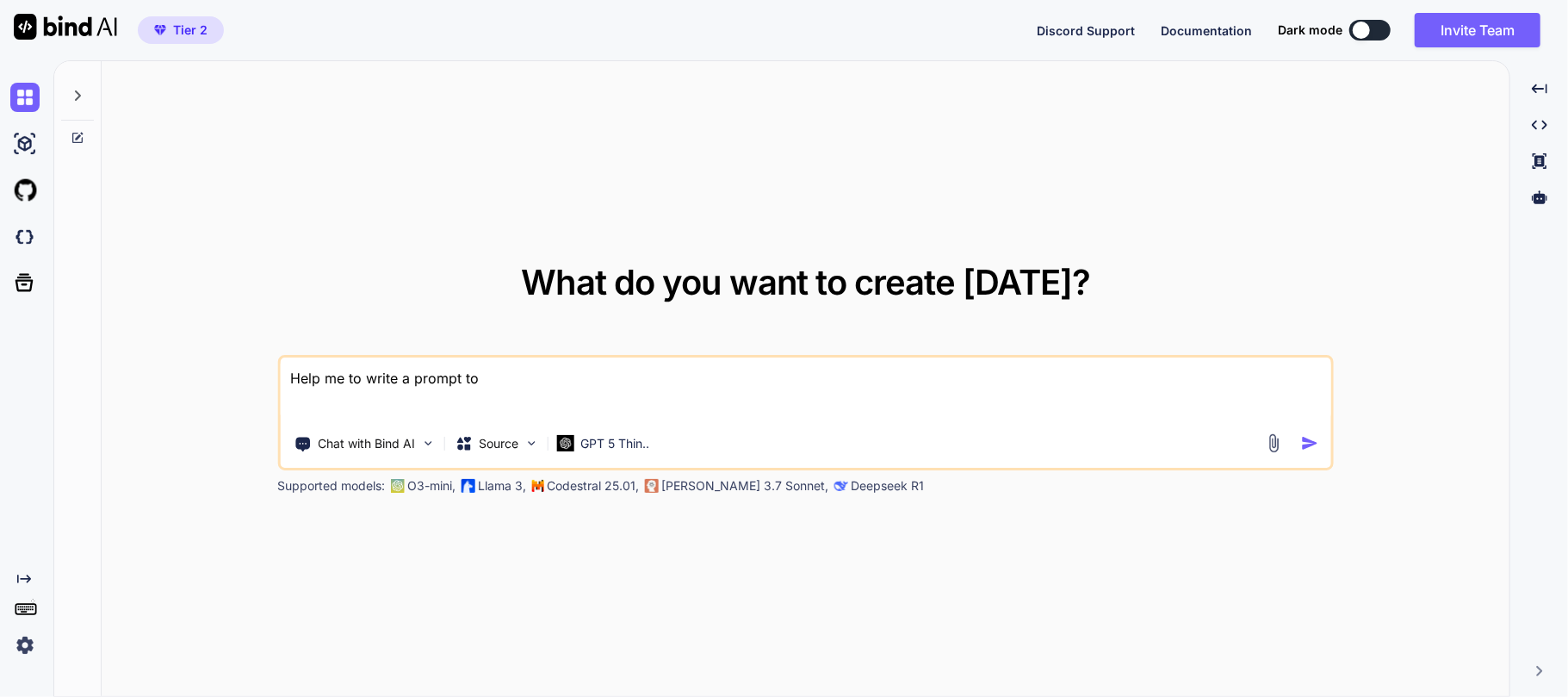
type textarea "Help me to write a prompt to"
type textarea "x"
type textarea "Help me to write a prompt to a"
type textarea "x"
type textarea "Help me to write a prompt to au"
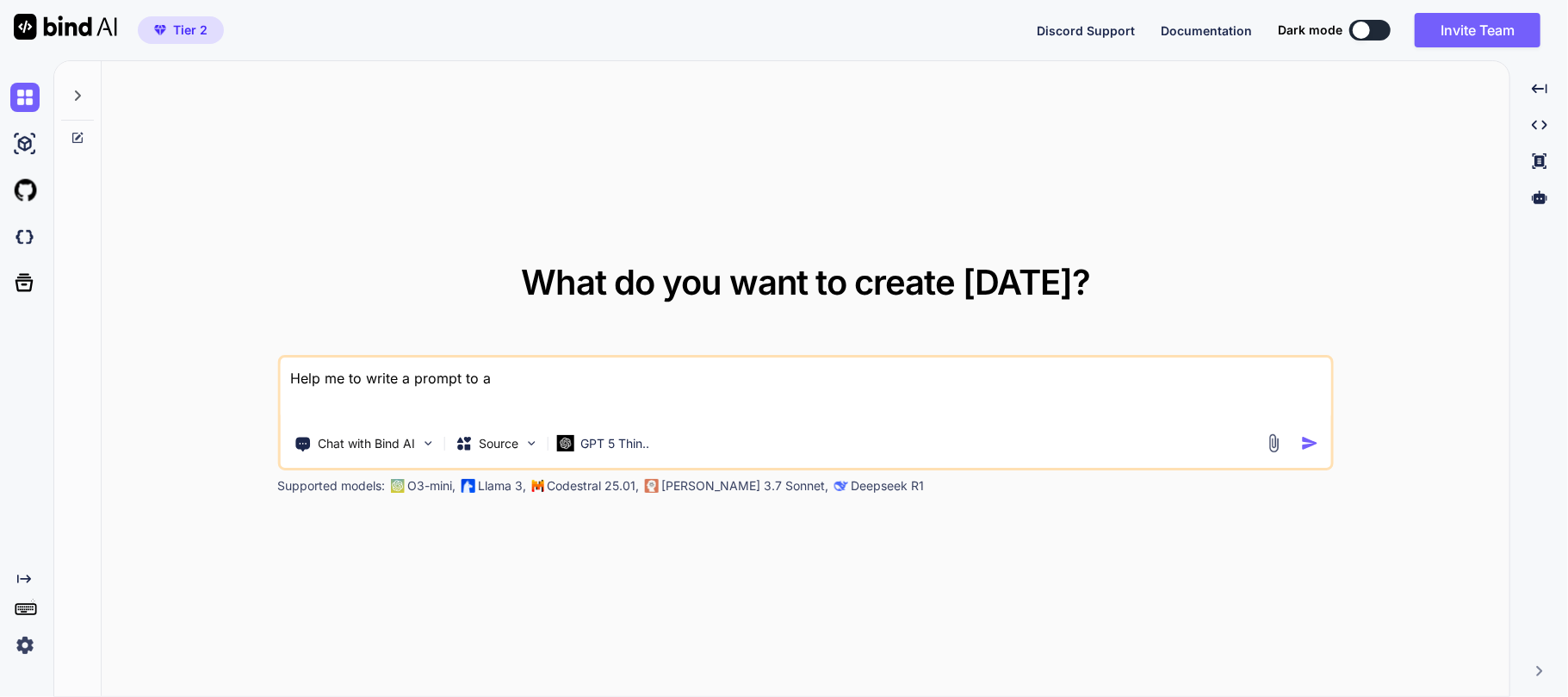
type textarea "x"
type textarea "Help me to write a prompt to aud"
type textarea "x"
type textarea "Help me to write a prompt to audi"
type textarea "x"
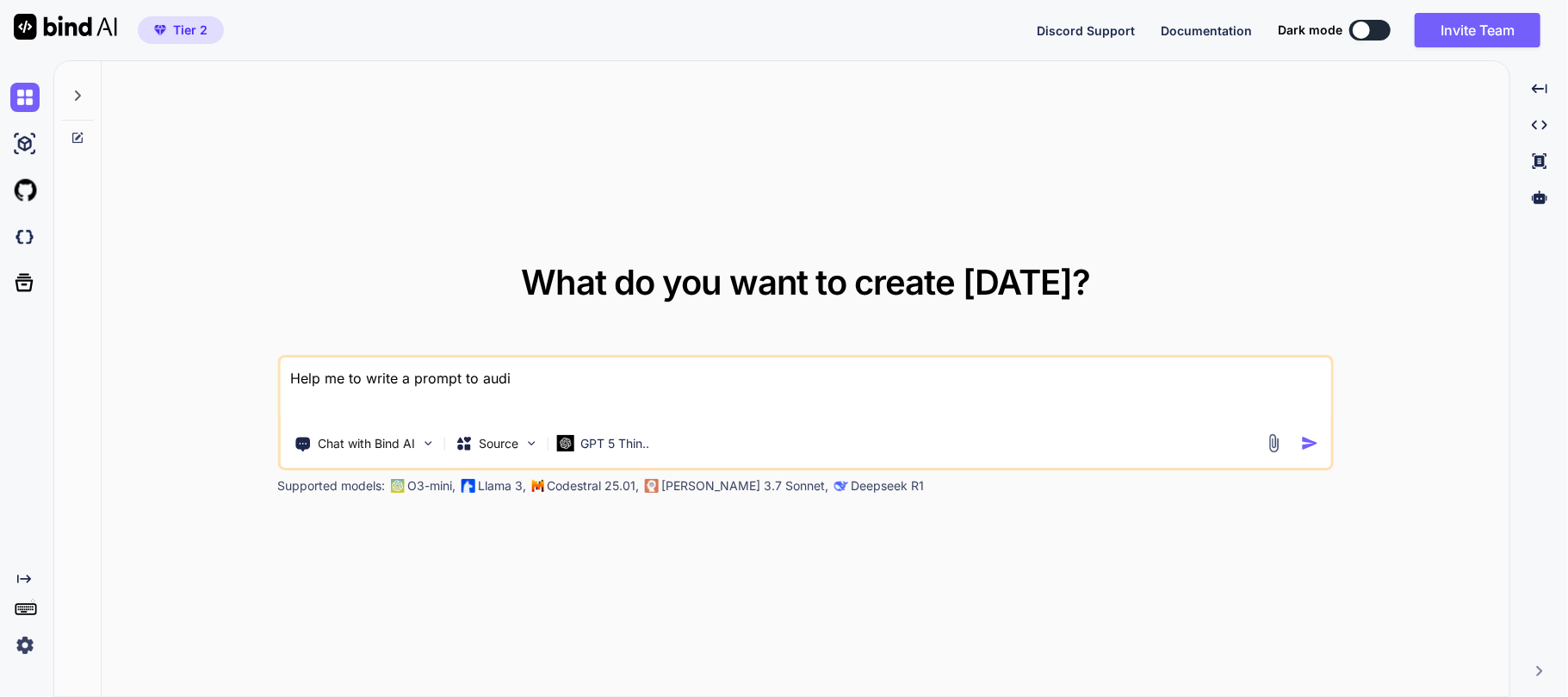
type textarea "Help me to write a prompt to audit"
type textarea "x"
type textarea "Help me to write a prompt to audit"
type textarea "x"
type textarea "Help me to write a prompt to audit m"
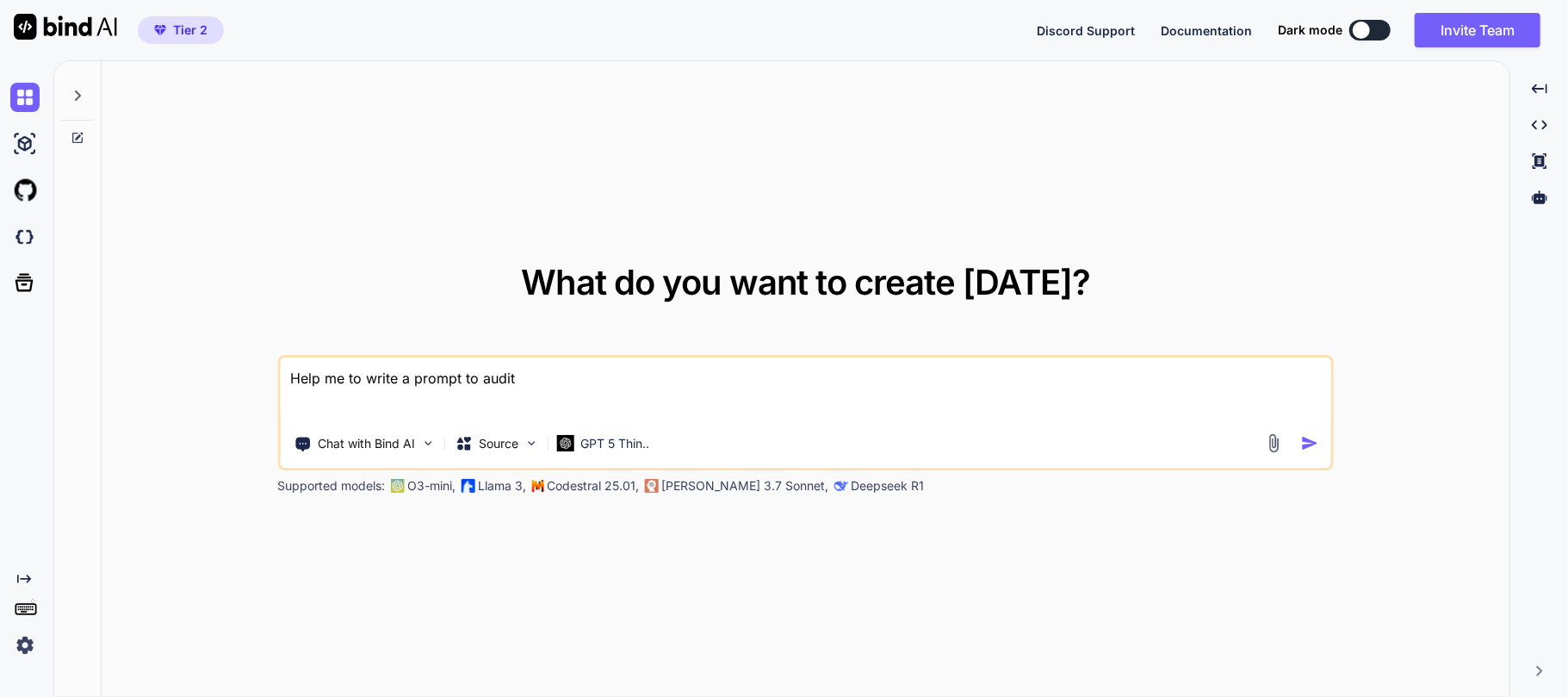
type textarea "x"
type textarea "Help me to write a prompt to audit my"
type textarea "x"
type textarea "Help me to write a prompt to audit my"
type textarea "x"
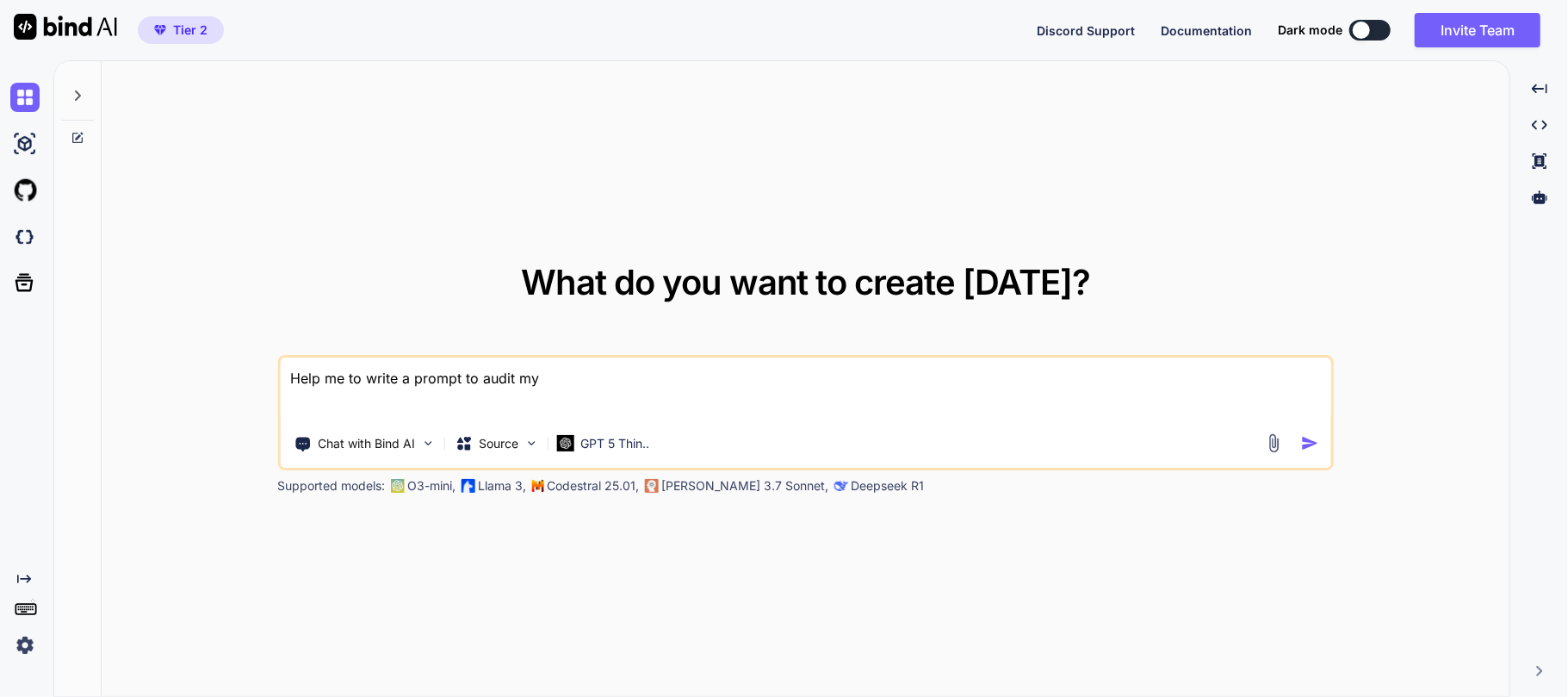
type textarea "Help me to write a prompt to audit my f"
type textarea "x"
type textarea "Help me to write a prompt to audit my fr"
type textarea "x"
type textarea "Help me to write a prompt to audit my fre"
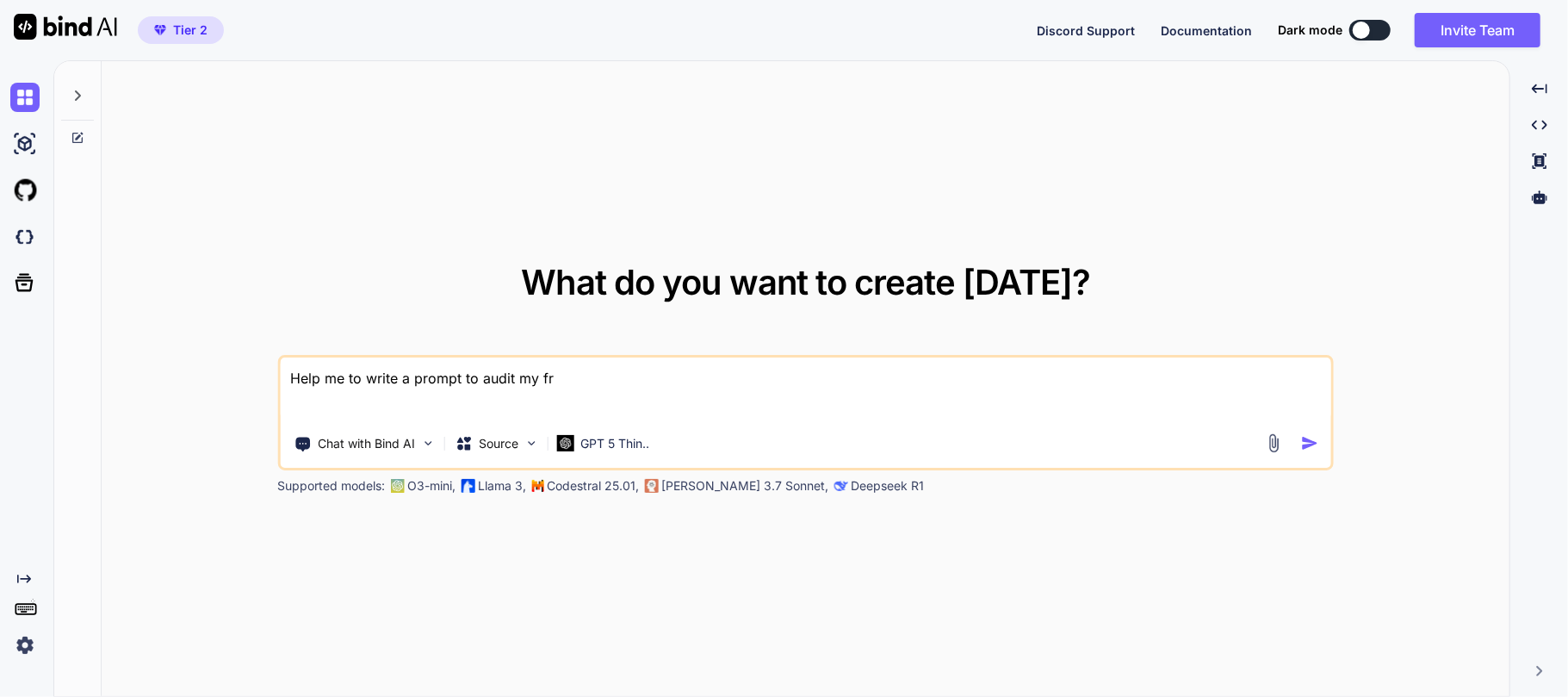
type textarea "x"
type textarea "Help me to write a prompt to audit my free"
type textarea "x"
type textarea "Help me to write a prompt to audit my freel"
type textarea "x"
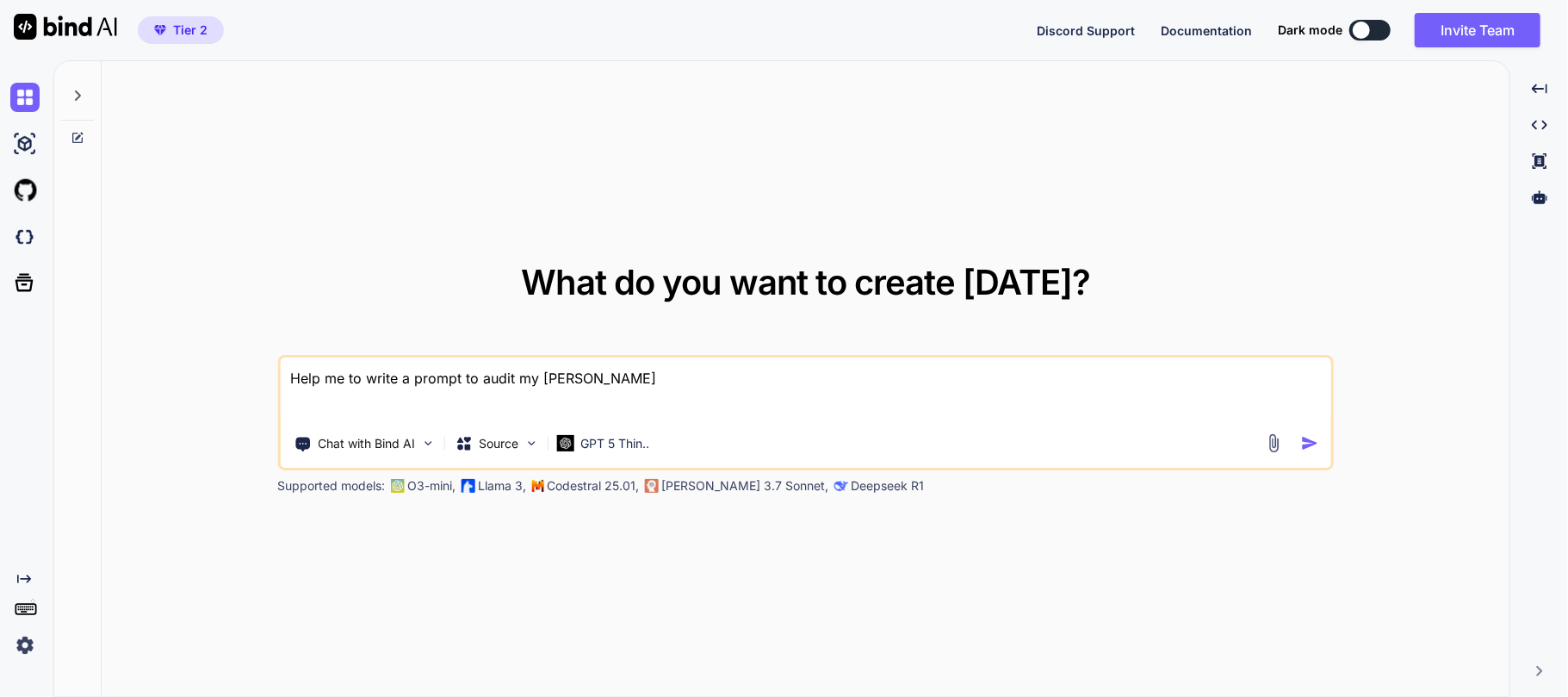
type textarea "Help me to write a prompt to audit my freela"
type textarea "x"
type textarea "Help me to write a prompt to audit my freelan"
type textarea "x"
type textarea "Help me to write a prompt to audit my freelanc"
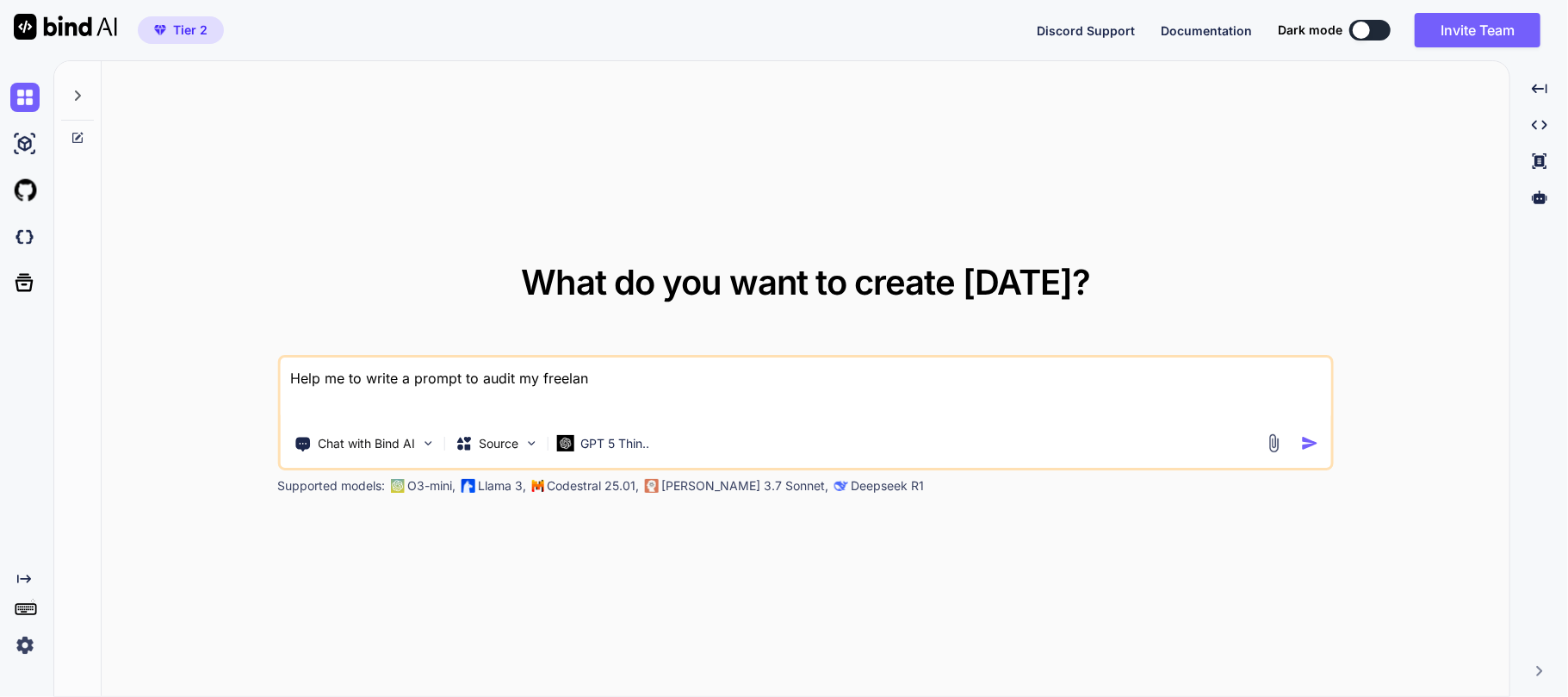
type textarea "x"
type textarea "Help me to write a prompt to audit my freelanci"
type textarea "x"
type textarea "Help me to write a prompt to audit my freelancin"
type textarea "x"
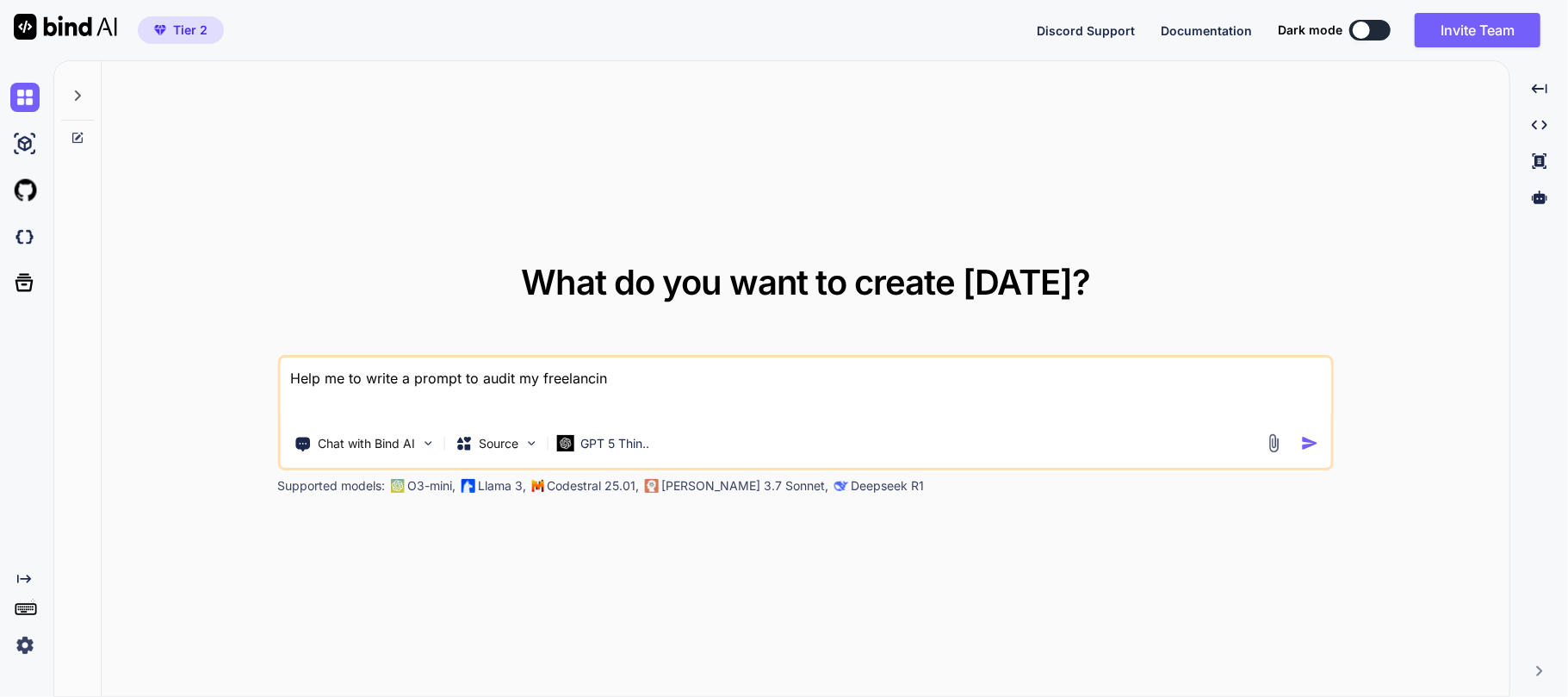
type textarea "Help me to write a prompt to audit my freelancing"
type textarea "x"
type textarea "Help me to write a prompt to audit my freelancing"
type textarea "x"
type textarea "Help me to write a prompt to audit my freelancing a"
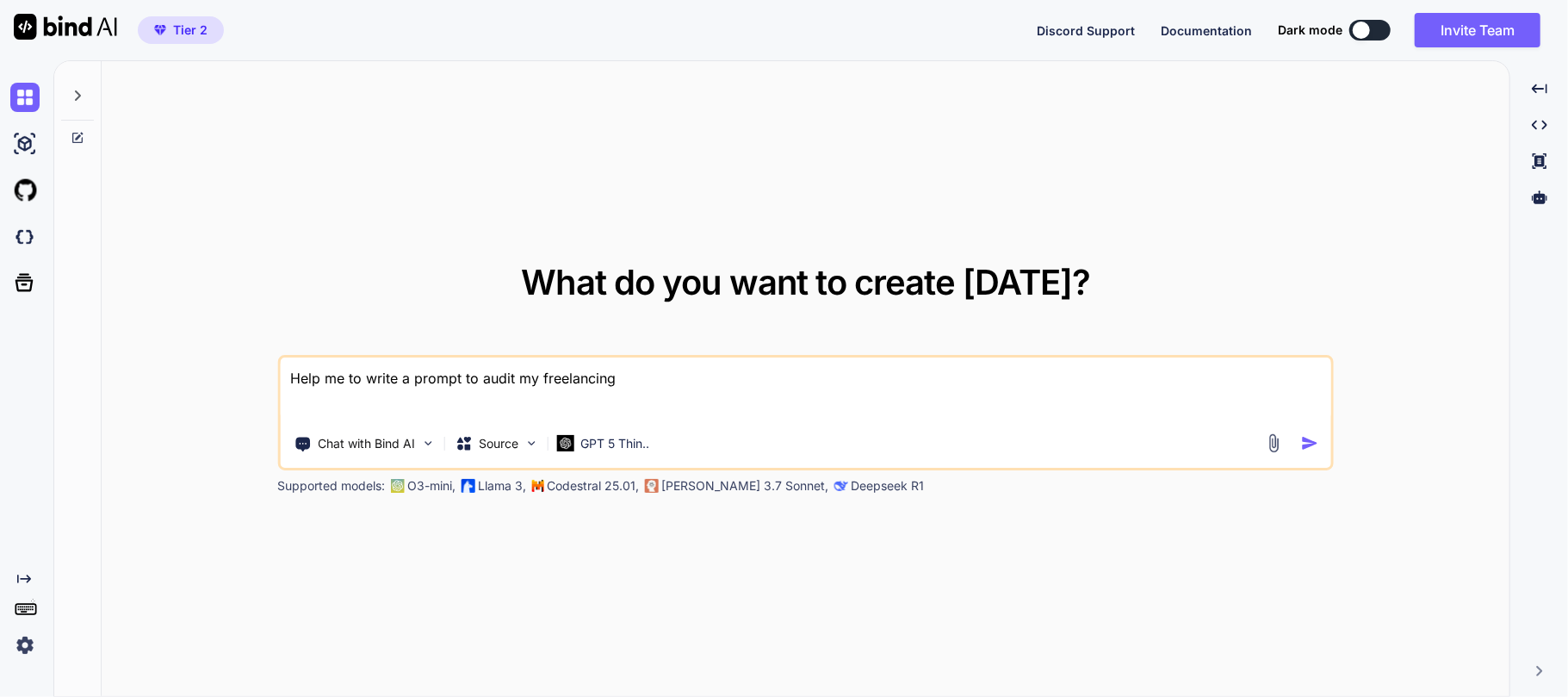
type textarea "x"
type textarea "Help me to write a prompt to audit my freelancing ag"
type textarea "x"
type textarea "Help me to write a prompt to audit my freelancing age"
type textarea "x"
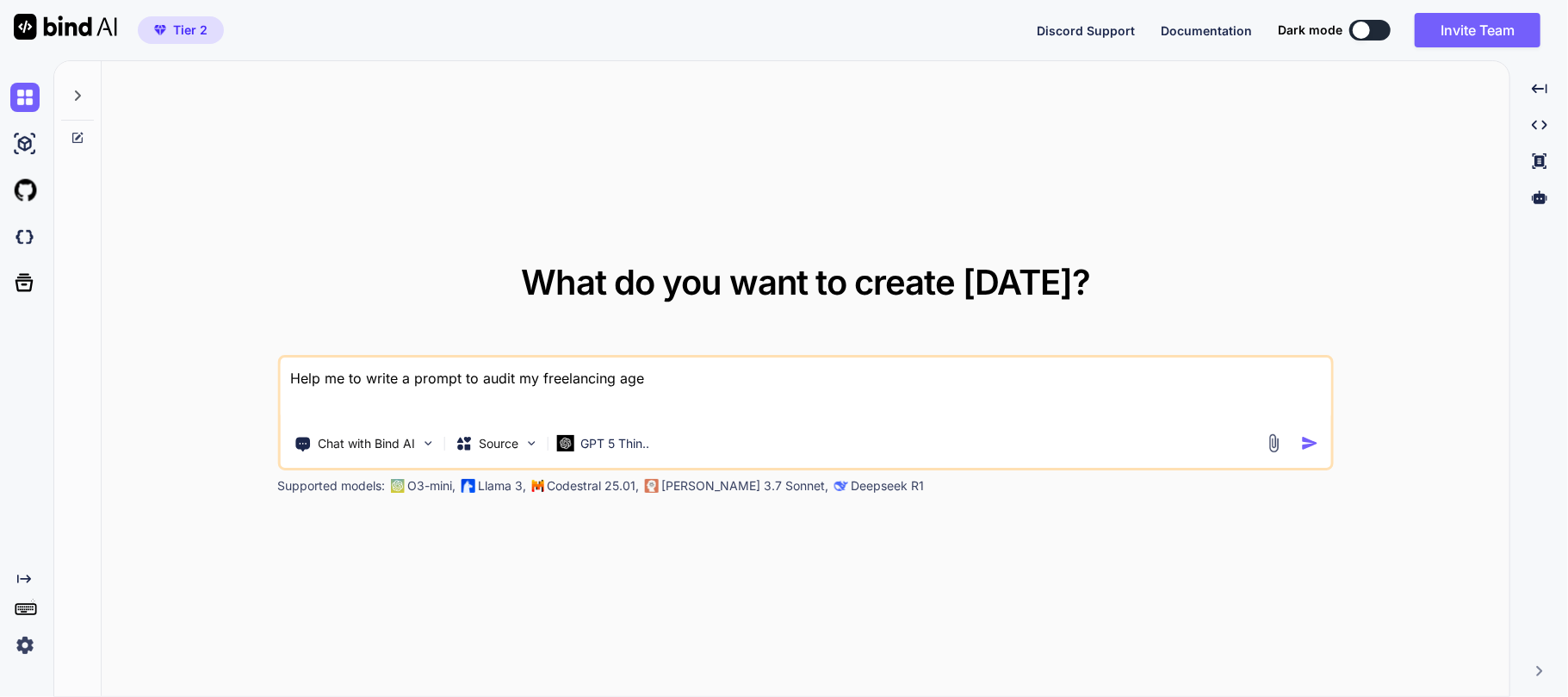
type textarea "Help me to write a prompt to audit my freelancing agem"
type textarea "x"
type textarea "Help me to write a prompt to audit my freelancing age"
type textarea "x"
type textarea "Help me to write a prompt to audit my freelancing agen"
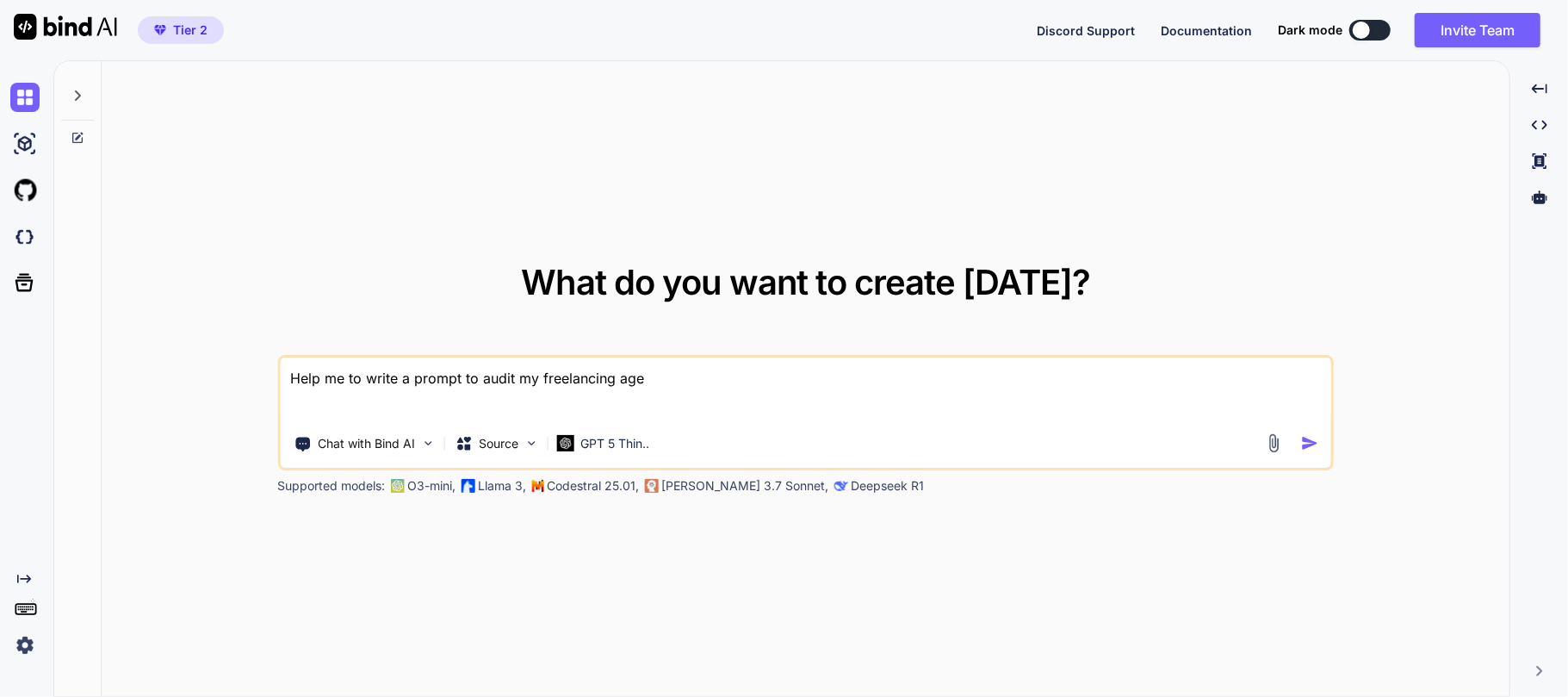
type textarea "x"
type textarea "Help me to write a prompt to audit my freelancing agenc"
type textarea "x"
type textarea "Help me to write a prompt to audit my freelancing agency"
click at [969, 378] on textarea "Help me to write a prompt to audit my freelancing agency portfolio website and …" at bounding box center [805, 390] width 1051 height 64
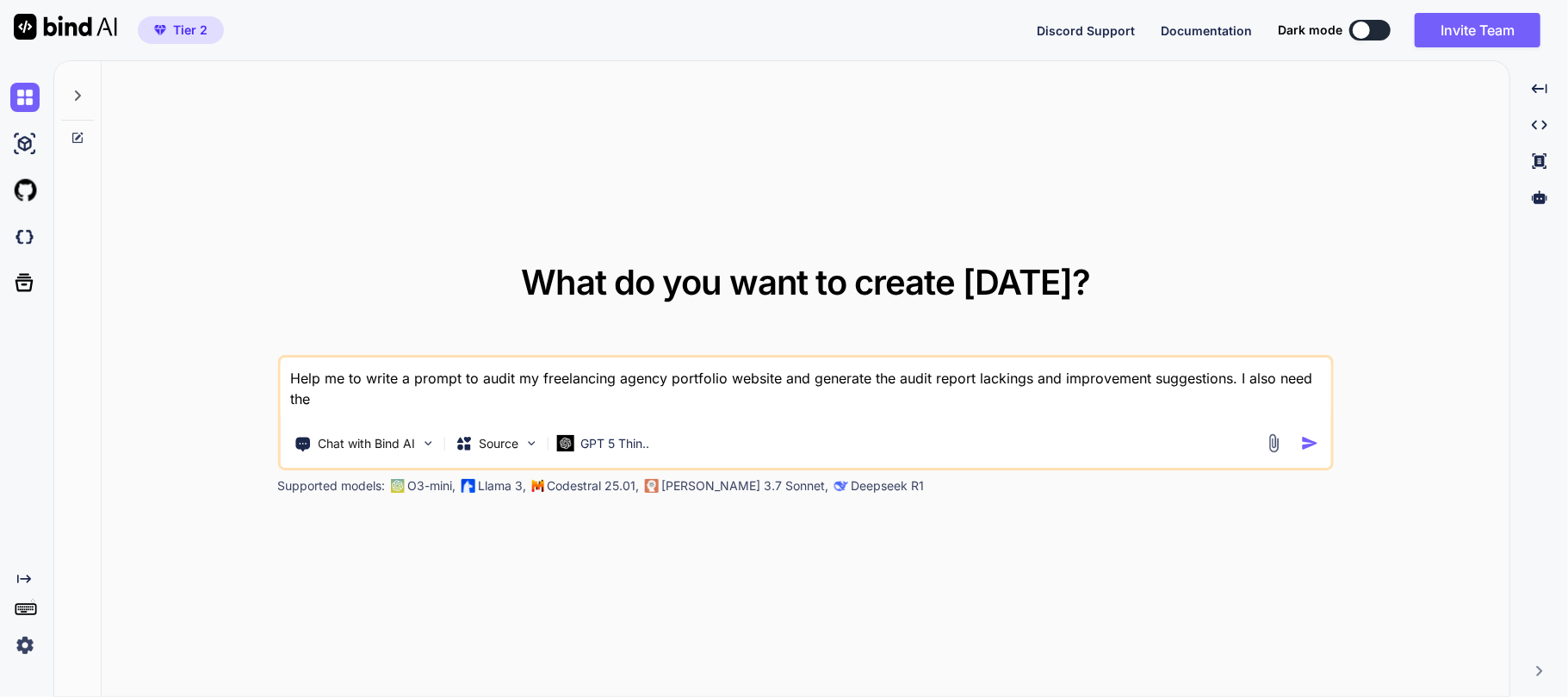
click at [1226, 379] on textarea "Help me to write a prompt to audit my freelancing agency portfolio website and …" at bounding box center [805, 390] width 1051 height 64
click at [806, 405] on textarea "Help me to write a prompt to audit my freelancing agency portfolio website and …" at bounding box center [805, 390] width 1051 height 64
click at [779, 376] on textarea "Help me to write a prompt to audit my freelancing agency portfolio website and …" at bounding box center [805, 390] width 1051 height 64
click at [948, 383] on textarea "Help me to write a prompt to audit my freelancing agency portfolio website (htt…" at bounding box center [805, 390] width 1051 height 64
click at [930, 398] on textarea "Help me to write a prompt to audit my freelancing agency portfolio website (htt…" at bounding box center [805, 390] width 1051 height 64
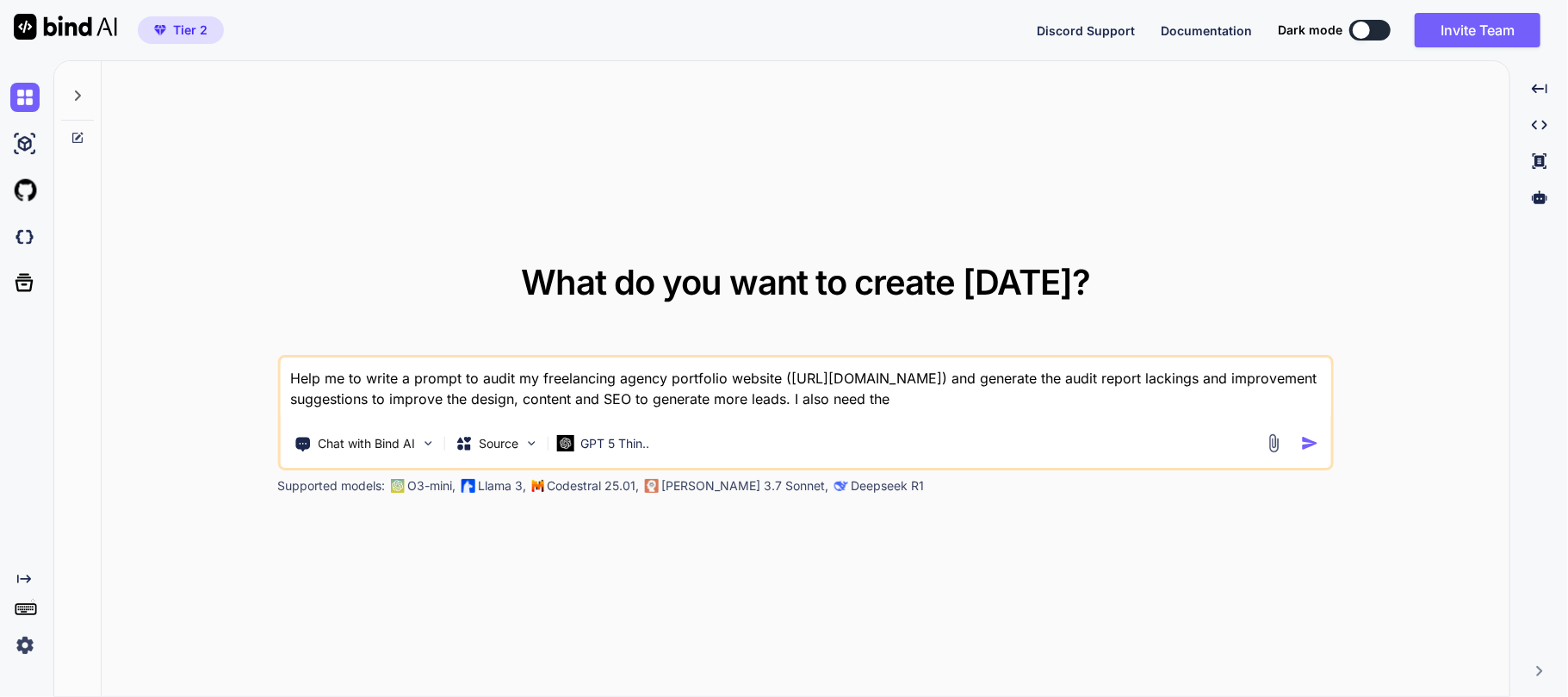
click at [938, 397] on textarea "Help me to write a prompt to audit my freelancing agency portfolio website (htt…" at bounding box center [805, 390] width 1051 height 64
click at [1049, 400] on textarea "Help me to write a prompt to audit my freelancing agency portfolio website (htt…" at bounding box center [805, 390] width 1051 height 64
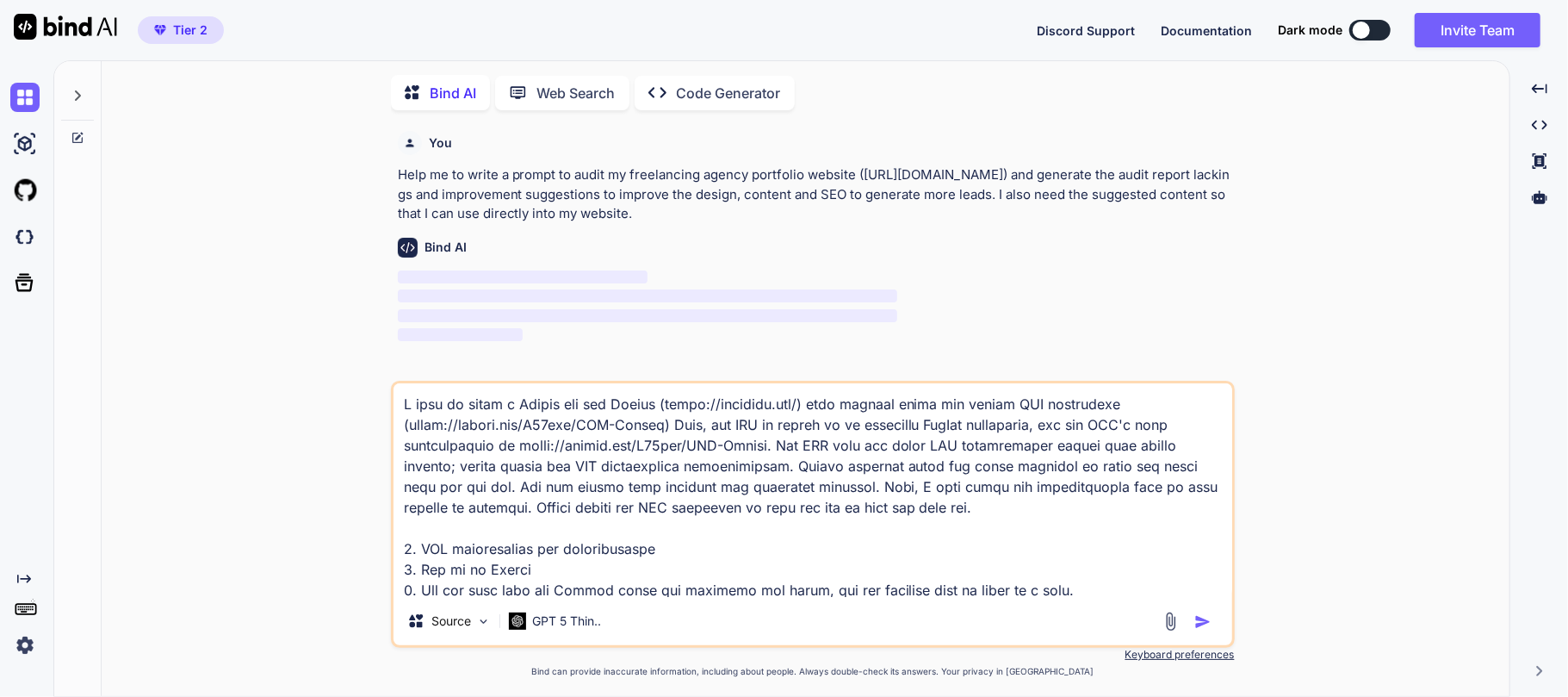
scroll to position [5, 0]
click at [559, 460] on textarea at bounding box center [813, 487] width 839 height 213
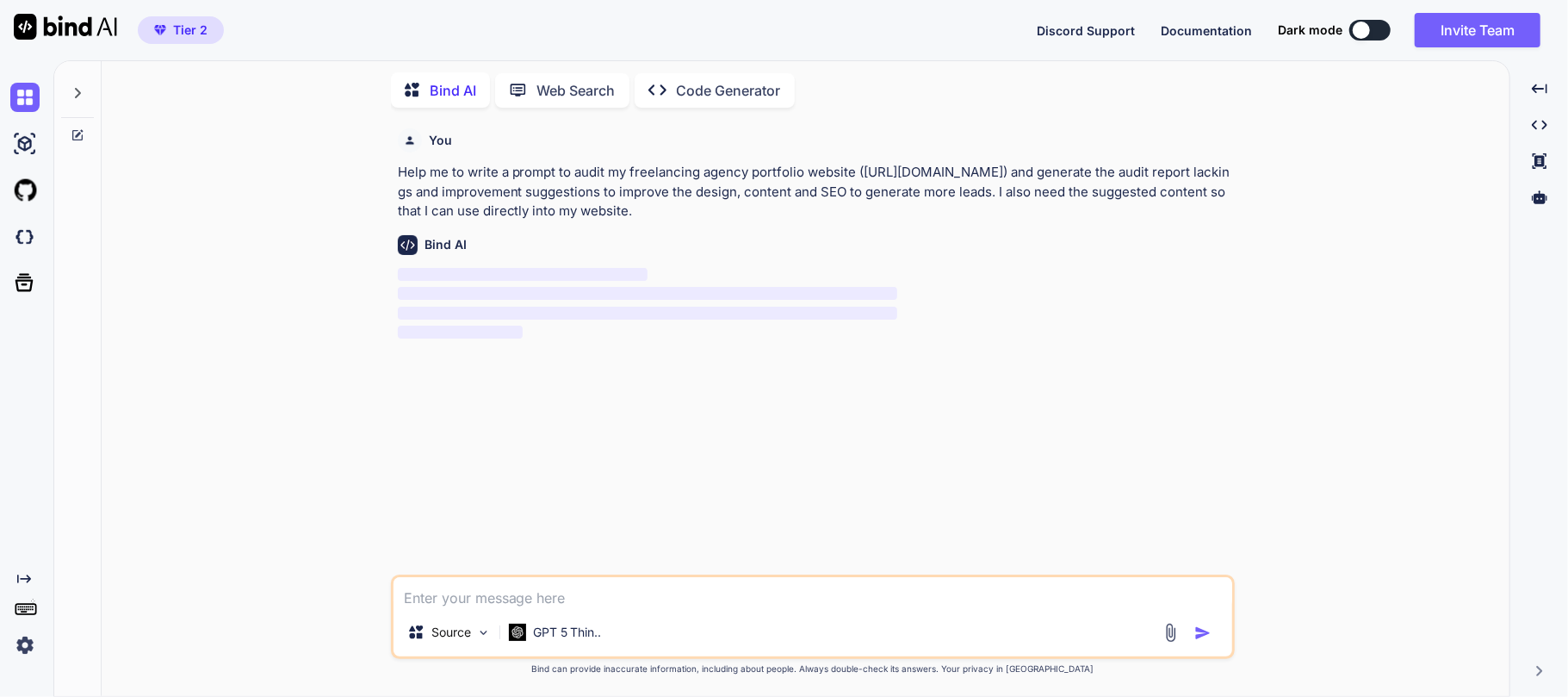
drag, startPoint x: 400, startPoint y: 172, endPoint x: 636, endPoint y: 203, distance: 238.0
click at [636, 203] on p "Help me to write a prompt to audit my freelancing agency portfolio website ([UR…" at bounding box center [815, 192] width 834 height 58
copy p "Help me to write a prompt to audit my freelancing agency portfolio website ([UR…"
click at [933, 197] on p "Help me to write a prompt to audit my freelancing agency portfolio website ([UR…" at bounding box center [815, 192] width 834 height 58
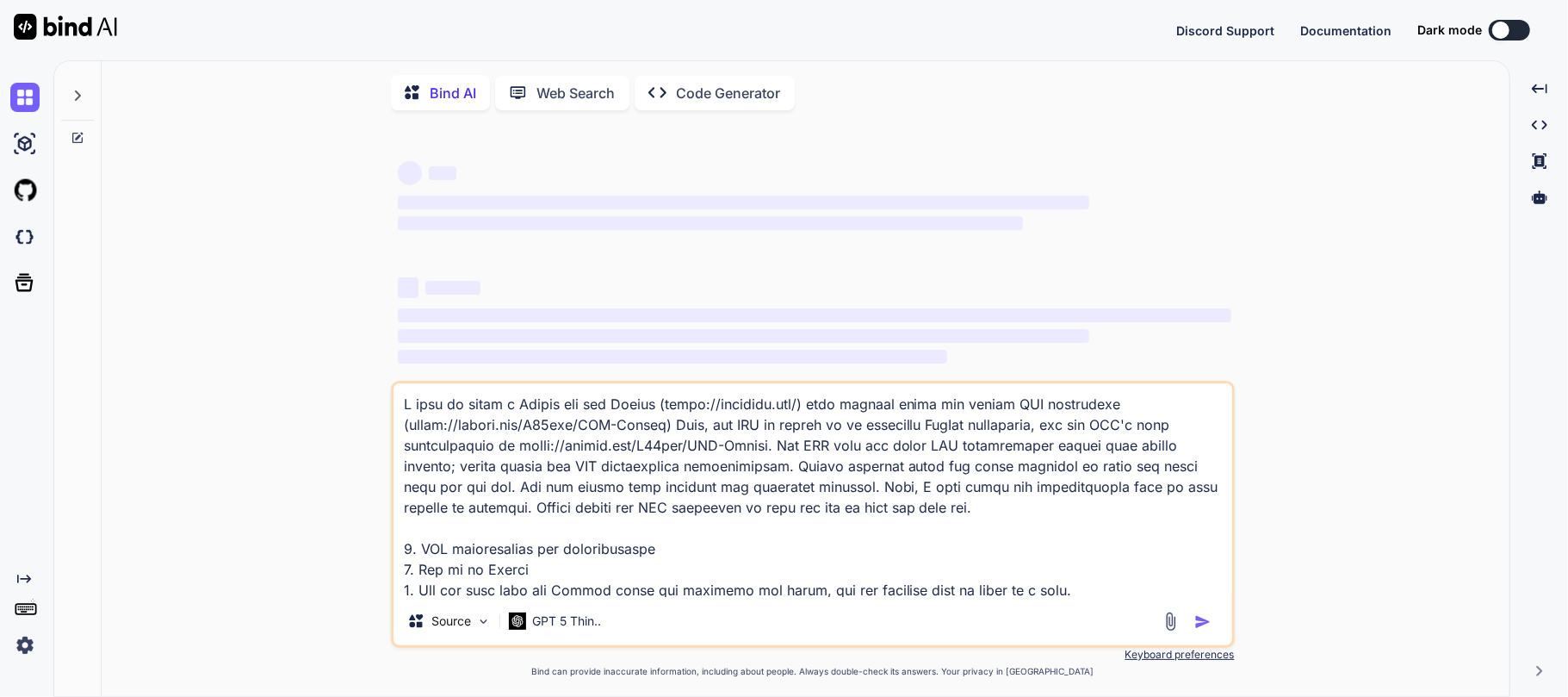
click at [521, 477] on textarea at bounding box center [813, 490] width 839 height 213
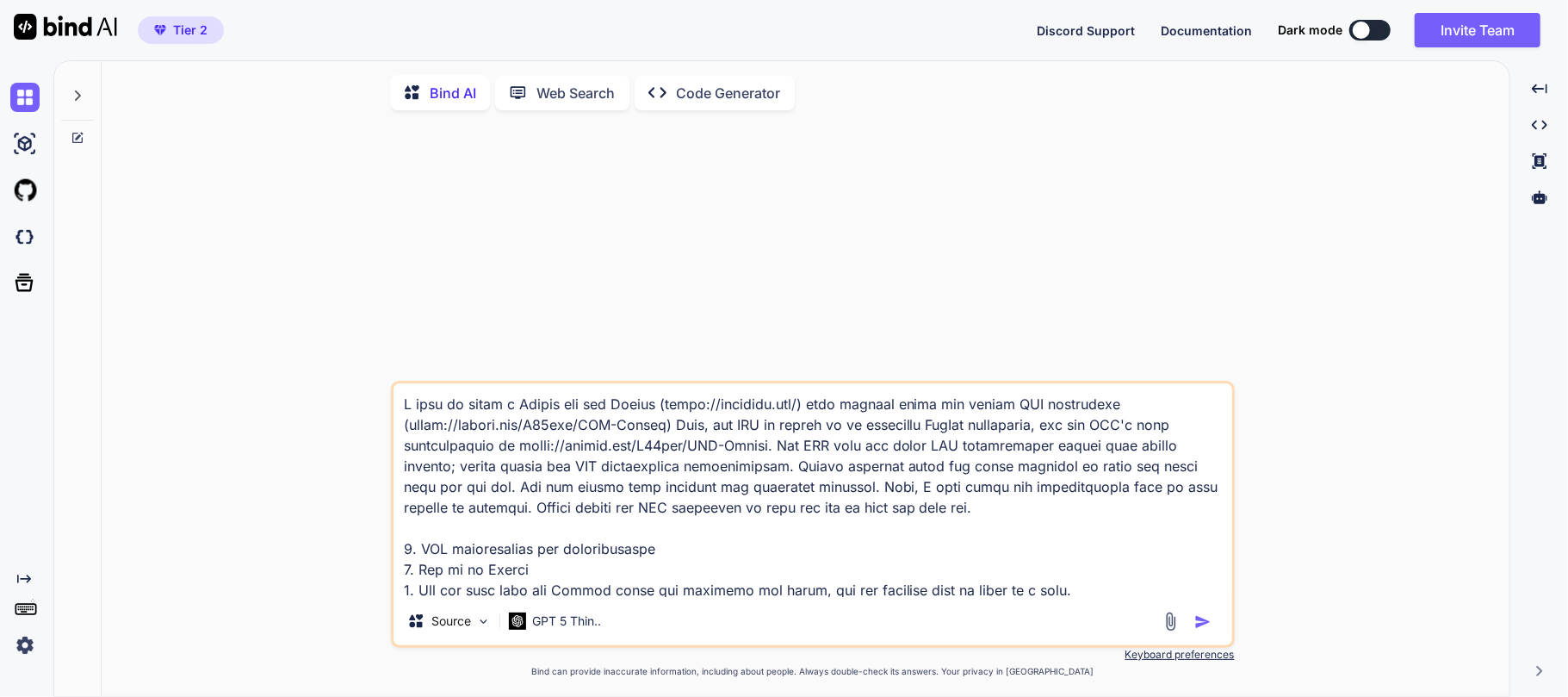
type textarea "x"
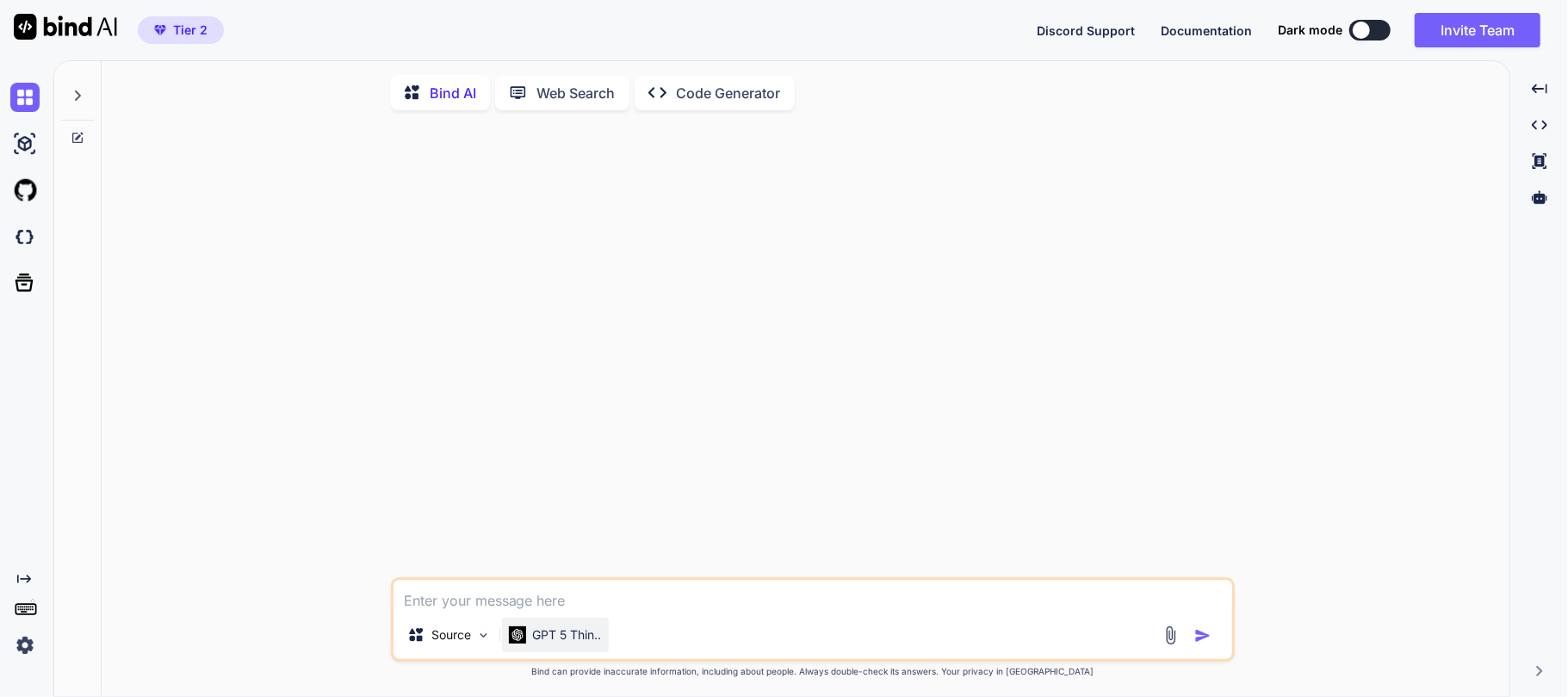
click at [562, 639] on p "GPT 5 Thin.." at bounding box center [567, 634] width 69 height 17
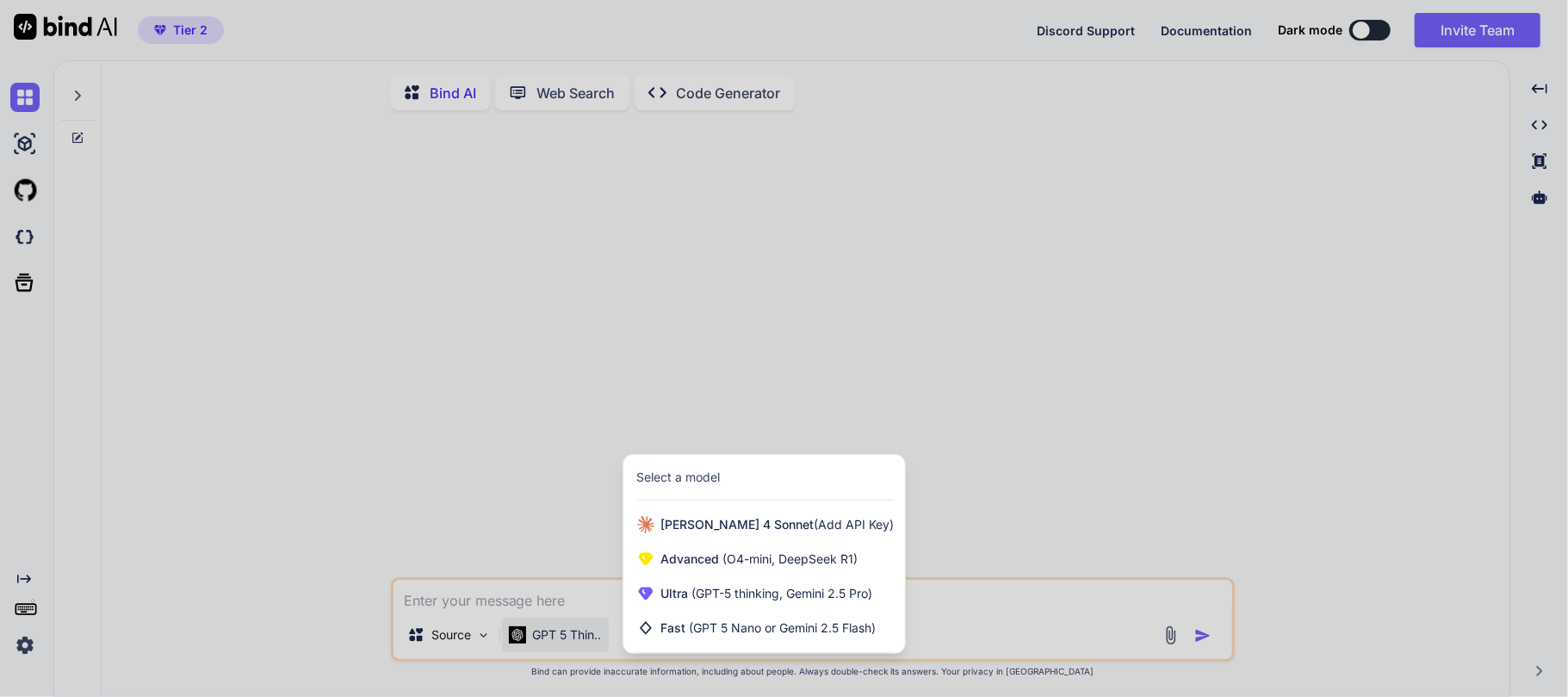
click at [487, 590] on div at bounding box center [784, 348] width 1568 height 697
type textarea "x"
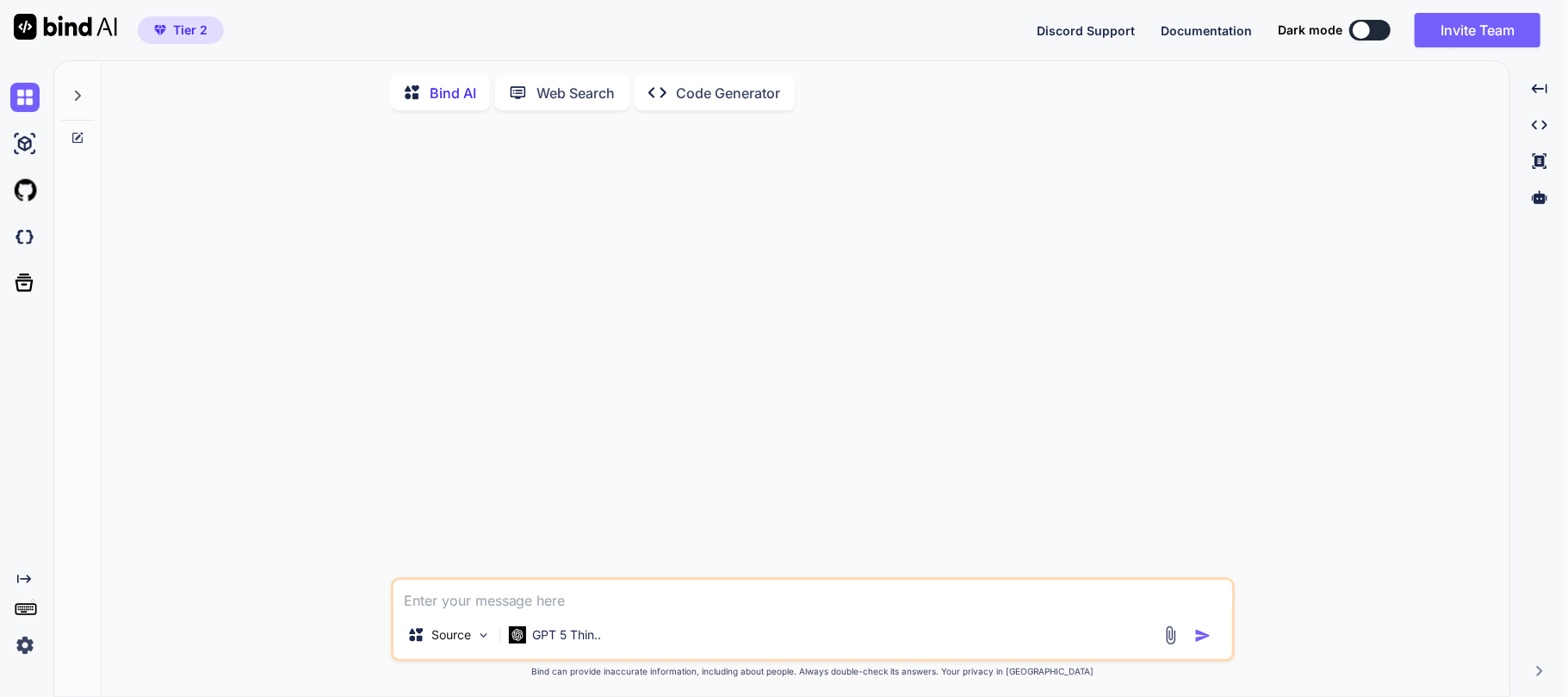
click at [442, 603] on textarea at bounding box center [813, 595] width 839 height 31
paste textarea "Help me to write a prompt to audit my freelancing agency portfolio website ([UR…"
type textarea "Help me to write a prompt to audit my freelancing agency portfolio website ([UR…"
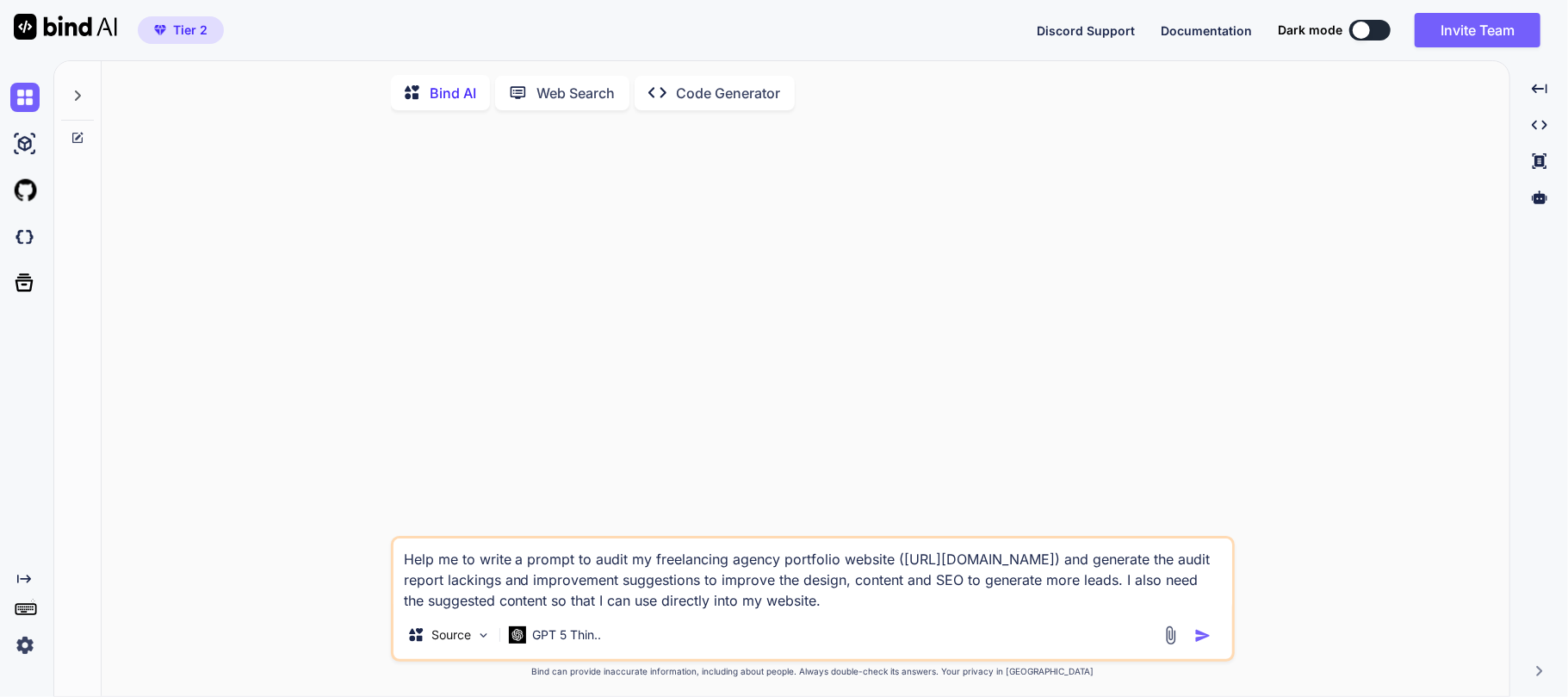
click at [1062, 568] on textarea "Help me to write a prompt to audit my freelancing agency portfolio website ([UR…" at bounding box center [813, 574] width 839 height 72
click at [910, 608] on textarea "Help me to write a prompt to audit my freelancing agency portfolio website ([UR…" at bounding box center [813, 574] width 839 height 72
type textarea "x"
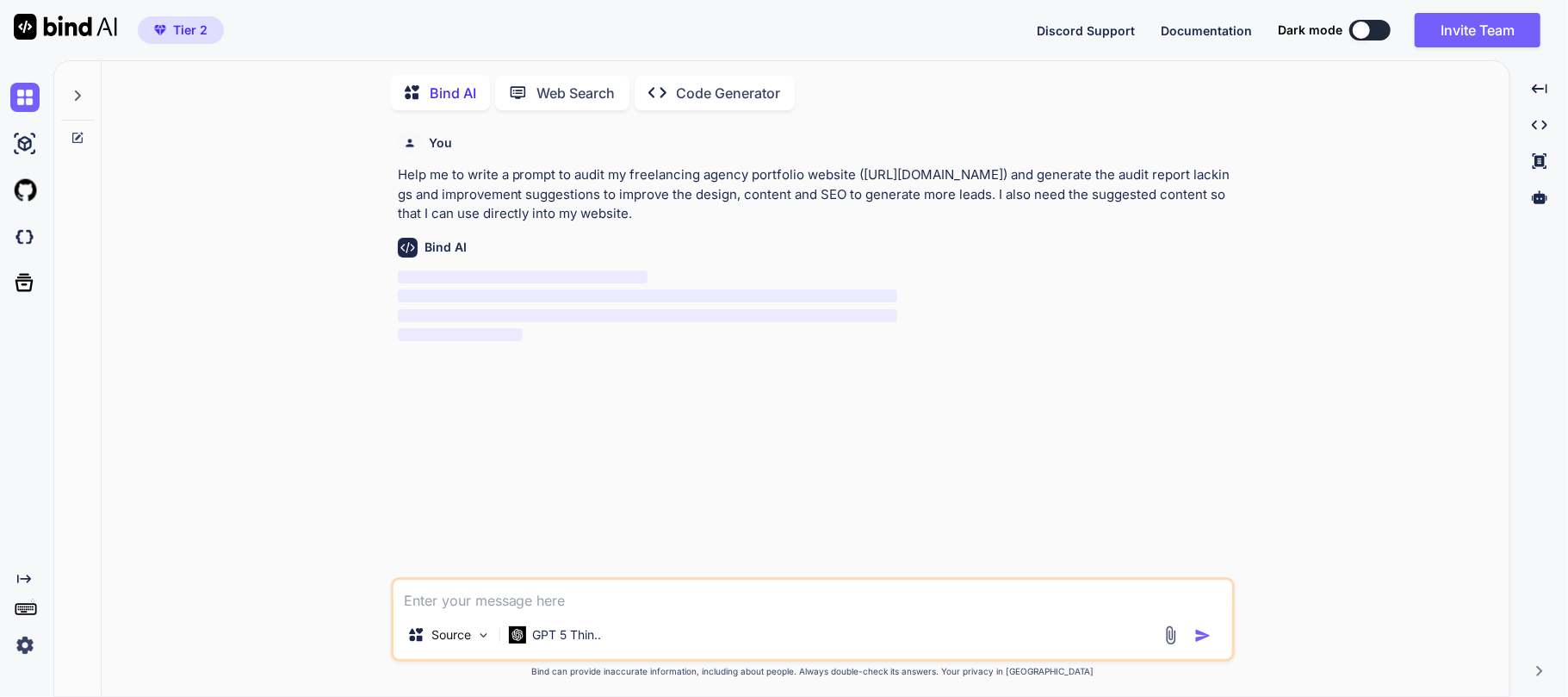
scroll to position [5, 0]
click at [803, 293] on span "‌" at bounding box center [648, 293] width 501 height 13
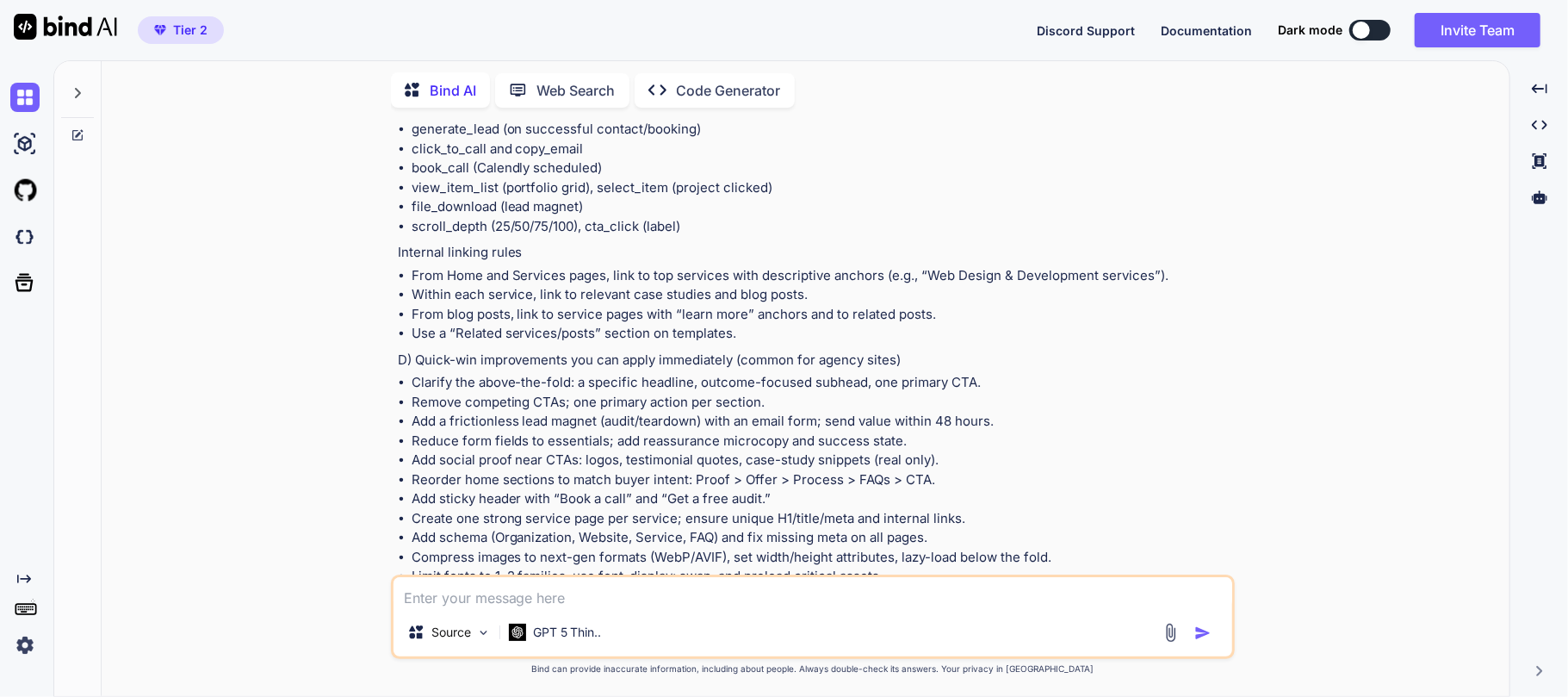
scroll to position [6320, 0]
